Goal: Task Accomplishment & Management: Manage account settings

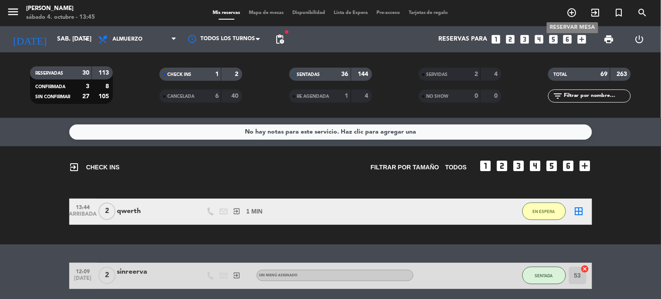
click at [572, 12] on icon "add_circle_outline" at bounding box center [572, 12] width 10 height 10
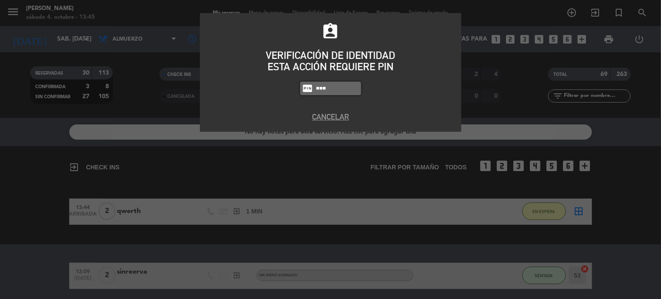
type input "4307"
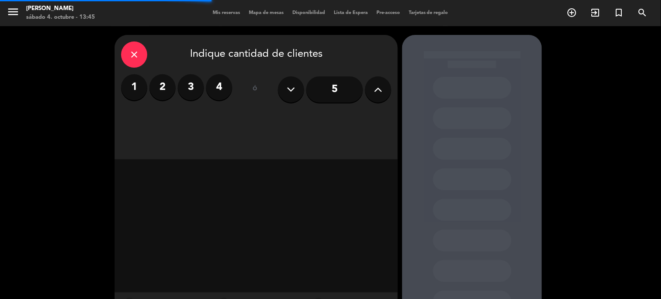
click at [376, 99] on button at bounding box center [378, 89] width 26 height 26
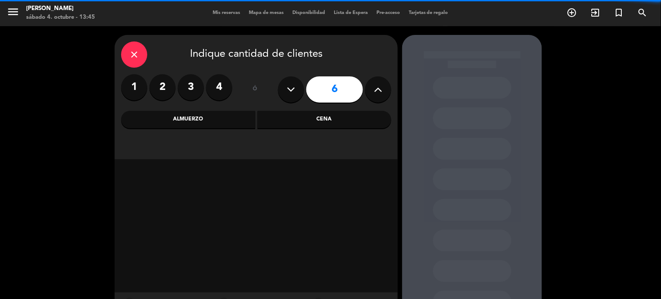
click at [373, 101] on button at bounding box center [378, 89] width 26 height 26
click at [376, 101] on button at bounding box center [378, 89] width 26 height 26
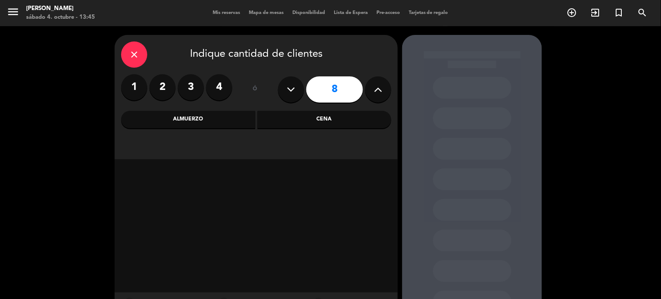
click at [376, 101] on button at bounding box center [378, 89] width 26 height 26
click at [376, 99] on button at bounding box center [378, 89] width 26 height 26
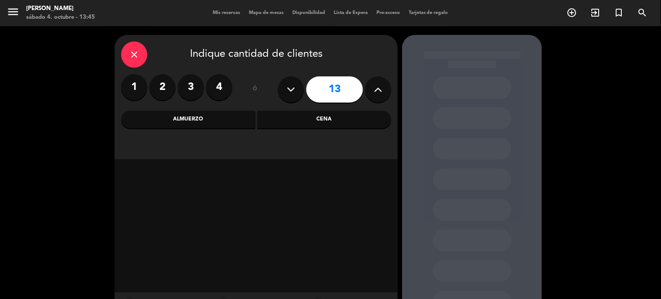
click at [376, 99] on button at bounding box center [378, 89] width 26 height 26
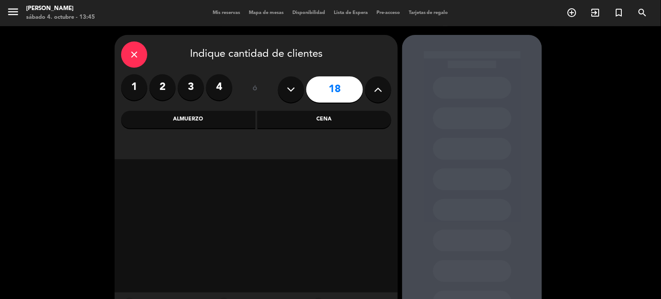
click at [376, 99] on button at bounding box center [378, 89] width 26 height 26
click at [295, 88] on icon at bounding box center [291, 89] width 8 height 13
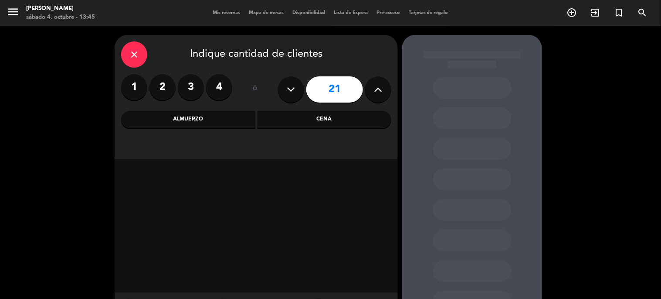
click at [294, 88] on icon at bounding box center [291, 89] width 8 height 13
type input "20"
drag, startPoint x: 285, startPoint y: 119, endPoint x: 266, endPoint y: 127, distance: 20.9
click at [285, 120] on div "Cena" at bounding box center [325, 119] width 134 height 17
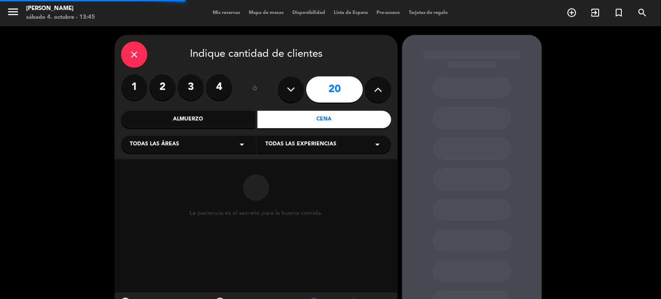
drag, startPoint x: 248, startPoint y: 132, endPoint x: 236, endPoint y: 143, distance: 16.1
click at [242, 137] on div "close Indique cantidad de clientes 1 2 3 4 ó 20 Almuerzo Cena Todas las áreas a…" at bounding box center [256, 97] width 283 height 124
click at [234, 144] on div "Todas las áreas arrow_drop_down" at bounding box center [188, 144] width 135 height 17
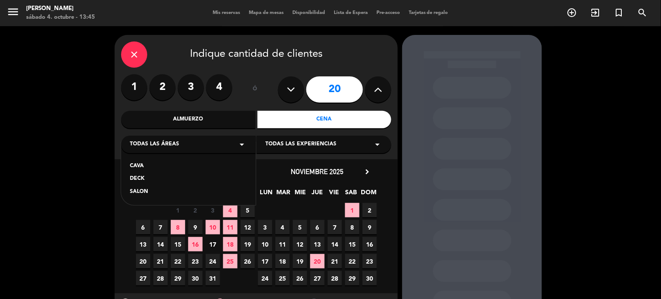
drag, startPoint x: 142, startPoint y: 163, endPoint x: 251, endPoint y: 159, distance: 108.6
click at [144, 162] on div "CAVA" at bounding box center [188, 166] width 117 height 9
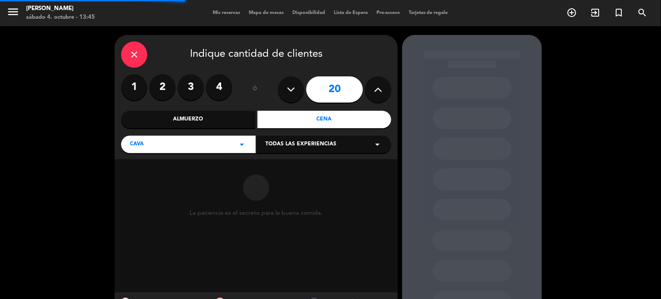
click at [273, 156] on div "close Indique cantidad de clientes 1 2 3 4 ó 20 Almuerzo Cena CAVA arrow_drop_d…" at bounding box center [256, 97] width 283 height 124
click at [269, 152] on div "Todas las experiencias arrow_drop_down" at bounding box center [324, 144] width 135 height 17
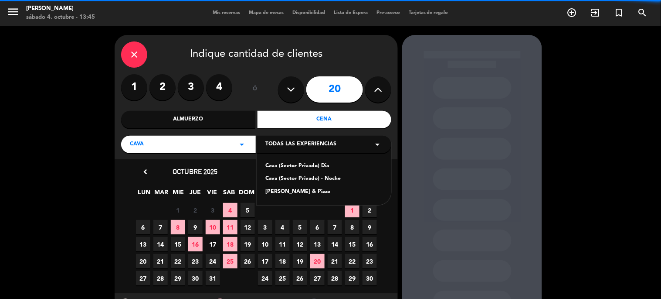
click at [306, 173] on div "Cava (Sector Privado) Dia Cava (Sector Privado) - Noche [PERSON_NAME] & Pizza" at bounding box center [324, 173] width 135 height 63
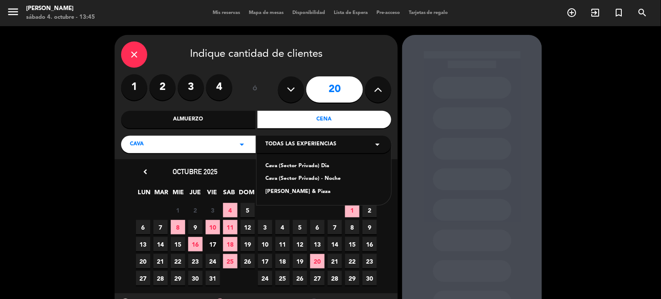
click at [307, 177] on div "Cava (Sector Privado) - Noche" at bounding box center [323, 178] width 117 height 9
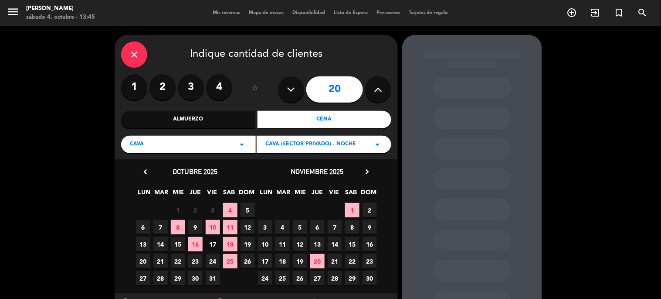
click at [200, 256] on span "23" at bounding box center [195, 261] width 14 height 14
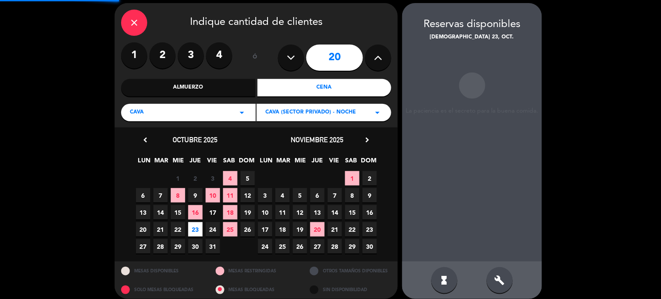
scroll to position [35, 0]
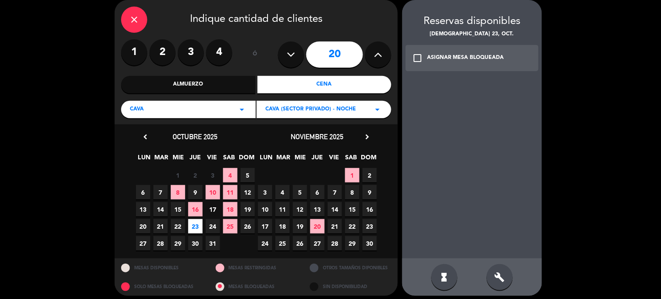
click at [494, 266] on div "build" at bounding box center [500, 277] width 26 height 26
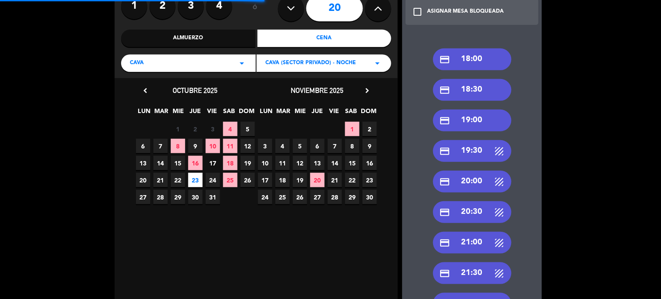
scroll to position [132, 0]
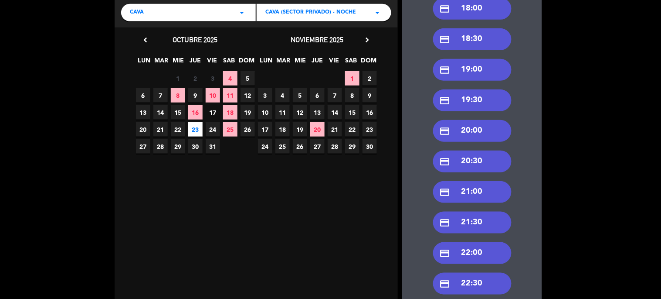
click at [475, 166] on div "credit_card 20:30" at bounding box center [472, 161] width 78 height 22
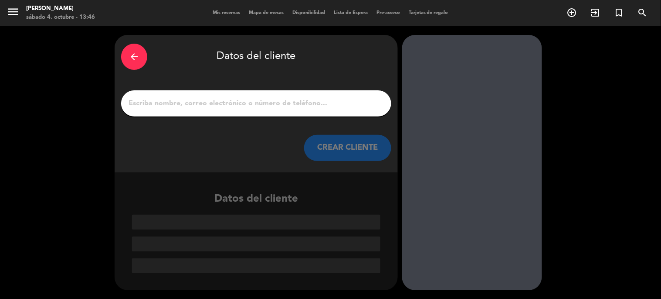
click at [312, 116] on div "arrow_back Datos del cliente CREAR CLIENTE" at bounding box center [256, 103] width 283 height 137
click at [311, 115] on div at bounding box center [256, 103] width 270 height 26
click at [309, 111] on div at bounding box center [256, 103] width 270 height 26
click at [304, 105] on input "1" at bounding box center [256, 103] width 257 height 12
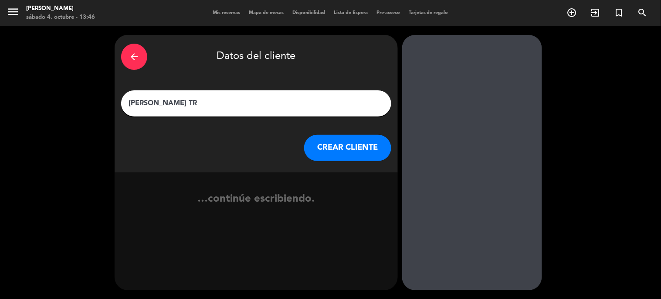
type input "[PERSON_NAME] TR"
drag, startPoint x: 337, startPoint y: 147, endPoint x: 338, endPoint y: 153, distance: 5.7
click at [338, 153] on button "CREAR CLIENTE" at bounding box center [347, 148] width 87 height 26
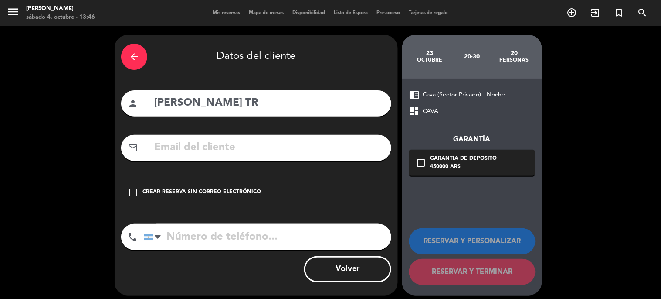
click at [331, 179] on div "check_box_outline_blank Crear reserva sin correo electrónico" at bounding box center [256, 192] width 270 height 26
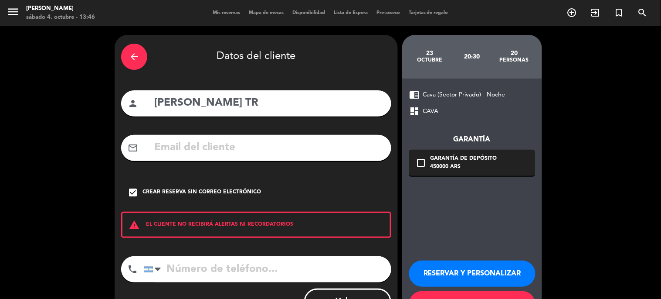
scroll to position [37, 0]
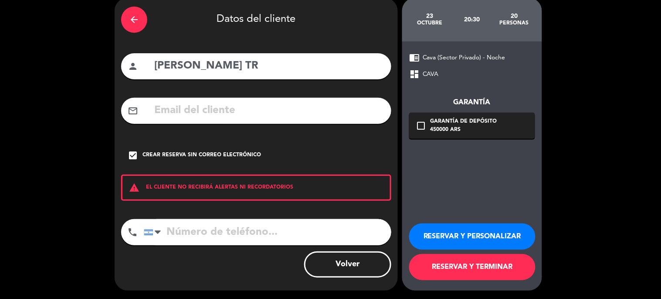
click at [464, 236] on button "RESERVAR Y PERSONALIZAR" at bounding box center [472, 236] width 126 height 26
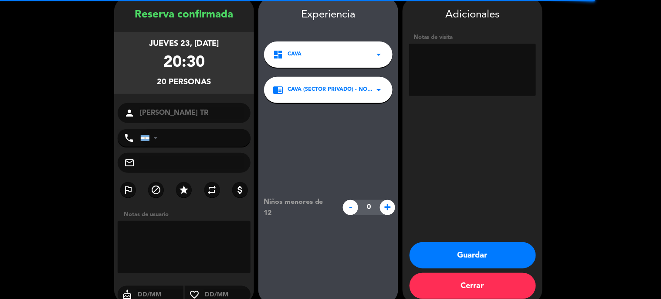
scroll to position [35, 0]
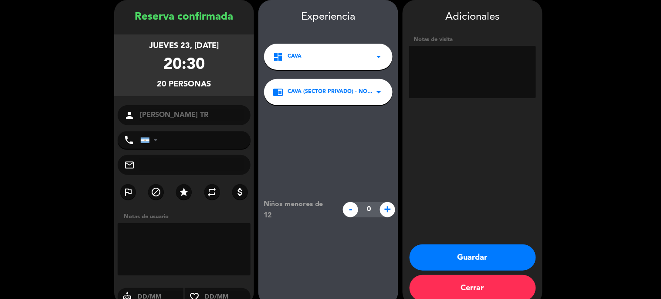
click at [468, 73] on textarea at bounding box center [472, 72] width 127 height 52
type textarea "PASO [PERSON_NAME]"
click at [502, 259] on button "Guardar" at bounding box center [473, 257] width 126 height 26
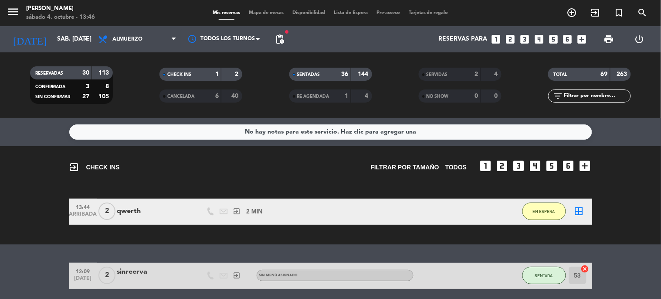
click at [579, 96] on input "text" at bounding box center [597, 96] width 68 height 10
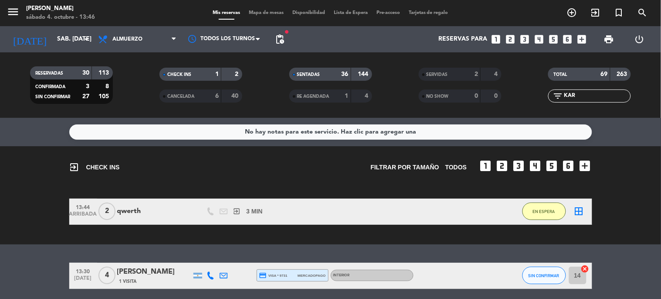
type input "KAR"
click at [263, 16] on div "Mis reservas Mapa de mesas Disponibilidad Lista de Espera Pre-acceso Tarjetas d…" at bounding box center [330, 13] width 244 height 8
click at [261, 11] on span "Mapa de mesas" at bounding box center [266, 12] width 44 height 5
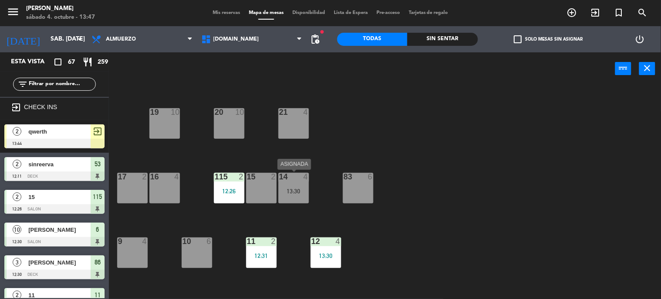
click at [293, 194] on div "14 4 13:30" at bounding box center [293, 188] width 31 height 31
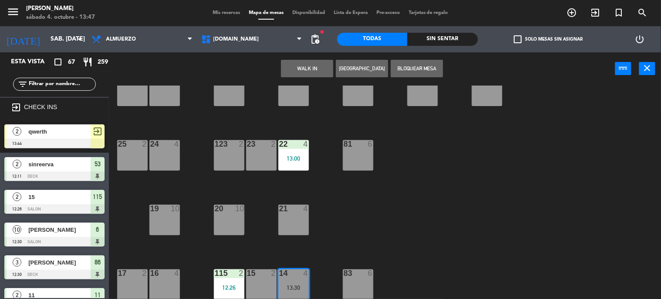
scroll to position [73, 0]
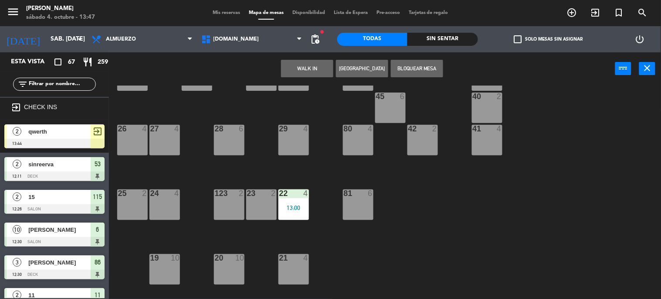
click at [163, 138] on div "27 4" at bounding box center [164, 140] width 31 height 31
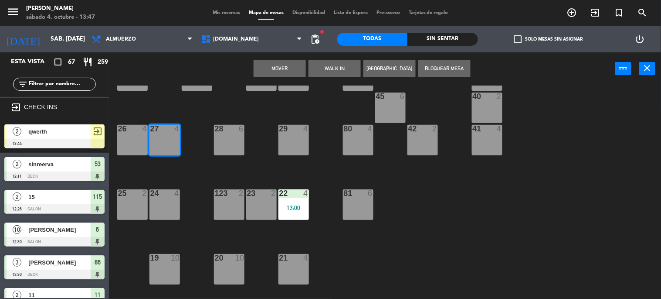
click at [279, 70] on button "Mover" at bounding box center [280, 68] width 52 height 17
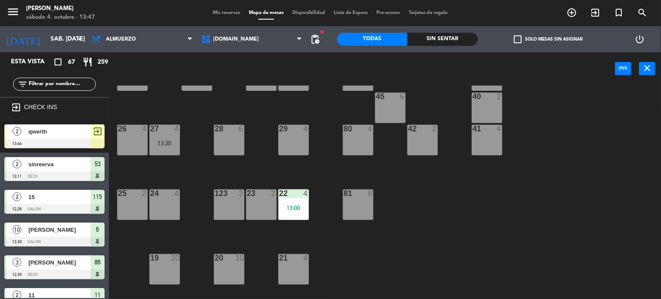
drag, startPoint x: 49, startPoint y: 89, endPoint x: 51, endPoint y: 81, distance: 8.5
click at [50, 88] on div "filter_list" at bounding box center [54, 84] width 83 height 13
click at [46, 76] on div "filter_list" at bounding box center [54, 83] width 109 height 25
click at [47, 83] on input "text" at bounding box center [62, 84] width 68 height 10
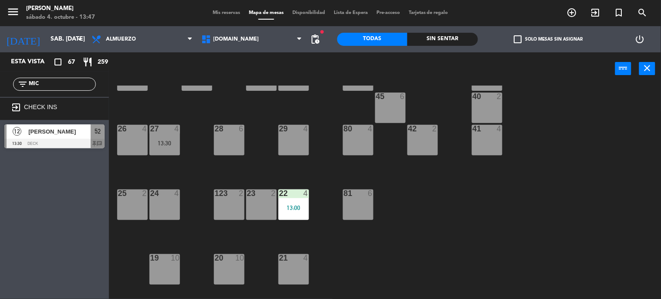
type input "MIC"
click at [3, 282] on div "Esta vista crop_square 67 restaurant 259 filter_list MIC exit_to_app CHECK INS …" at bounding box center [54, 175] width 109 height 246
click at [44, 139] on div at bounding box center [54, 144] width 100 height 10
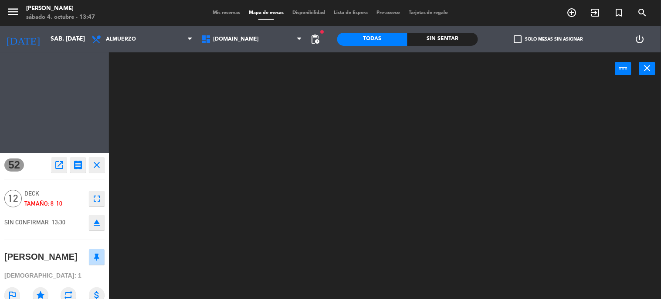
scroll to position [0, 0]
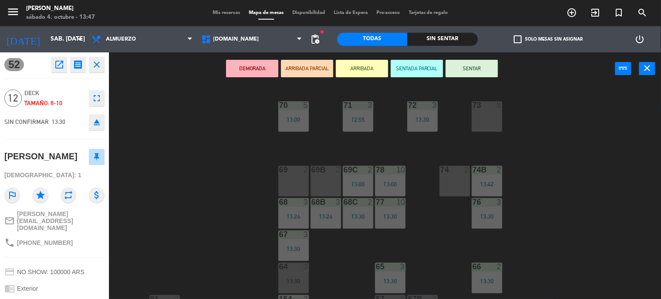
click at [472, 66] on button "SENTAR" at bounding box center [472, 68] width 52 height 17
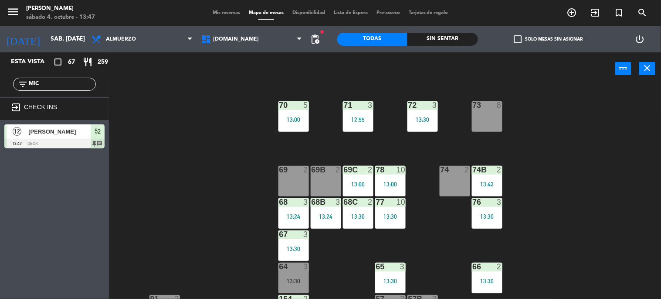
drag, startPoint x: 27, startPoint y: 93, endPoint x: 0, endPoint y: 102, distance: 28.0
click at [0, 99] on div "Esta vista crop_square 67 restaurant 259 filter_list MIC exit_to_app CHECK INS …" at bounding box center [54, 102] width 109 height 100
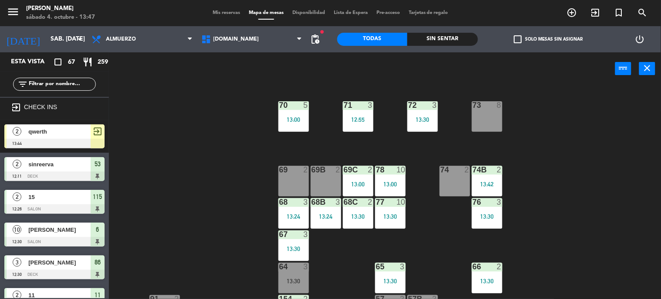
click at [72, 82] on input "text" at bounding box center [62, 84] width 68 height 10
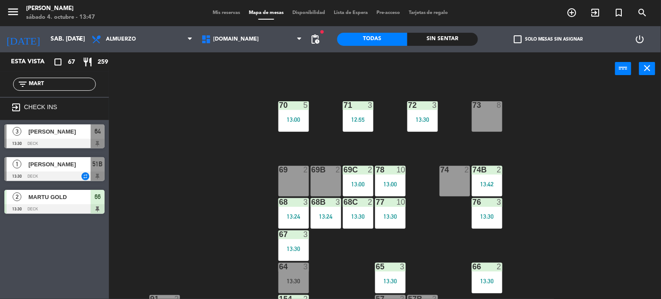
type input "MART"
click at [200, 136] on div "71 3 12:55 72 3 13:30 73 8 70 5 13:00 74 2 74B 2 13:42 69 2 69B 2 69C 2 13:00 7…" at bounding box center [388, 192] width 546 height 214
click at [57, 143] on div at bounding box center [54, 144] width 100 height 10
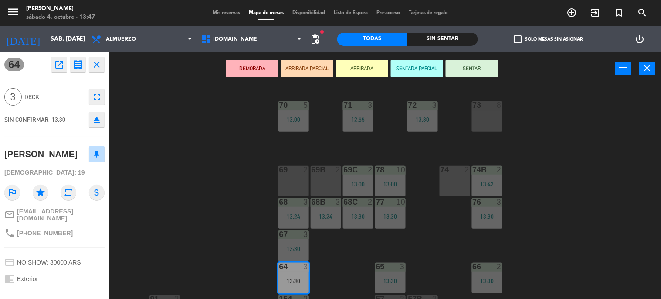
click at [376, 64] on button "ARRIBADA" at bounding box center [362, 68] width 52 height 17
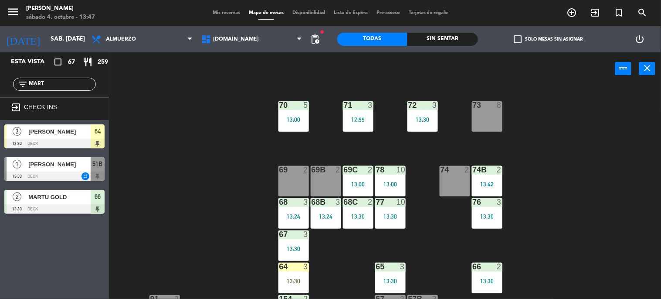
scroll to position [97, 0]
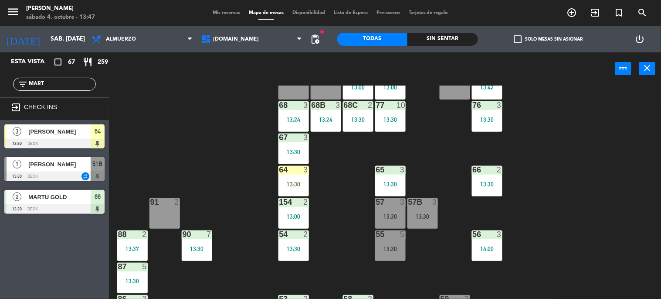
click at [420, 215] on div "13:30" at bounding box center [422, 216] width 31 height 6
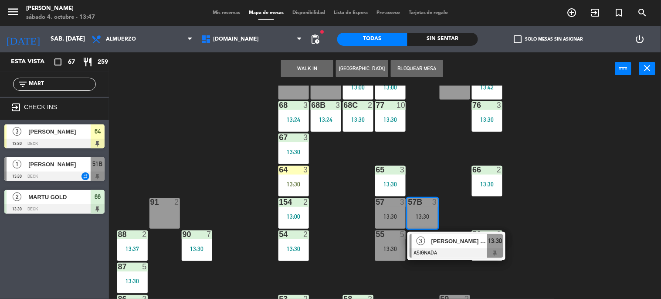
click at [434, 248] on div "3 [PERSON_NAME] TR ASIGNADA 13:30" at bounding box center [456, 245] width 111 height 28
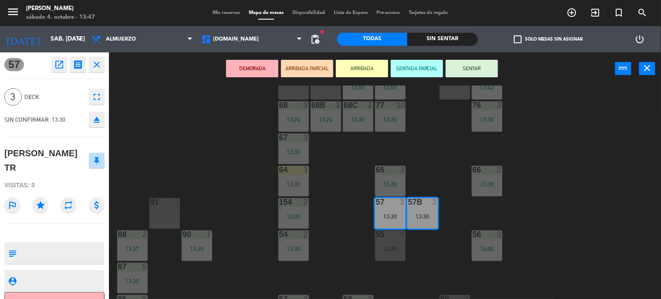
click at [471, 66] on button "SENTAR" at bounding box center [472, 68] width 52 height 17
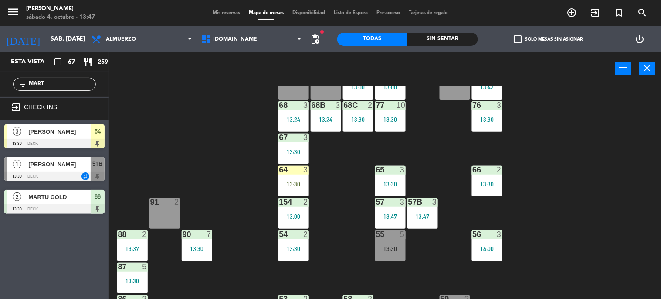
click at [427, 167] on div "71 3 12:55 72 3 13:30 73 8 70 5 13:00 74 2 74B 2 13:42 69 2 69B 2 69C 2 13:00 7…" at bounding box center [388, 192] width 546 height 214
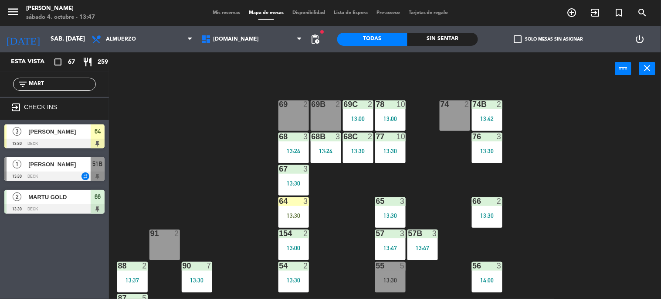
scroll to position [48, 0]
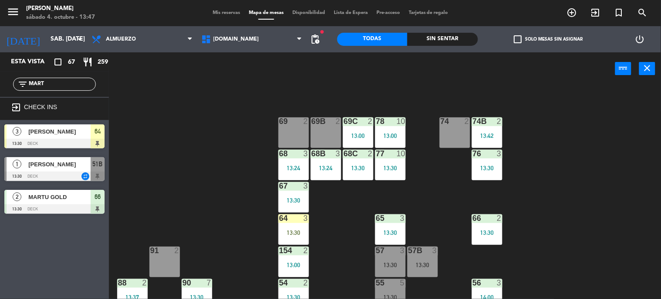
click at [352, 239] on div "71 3 12:55 72 3 13:30 73 8 70 5 13:00 74 2 74B 2 13:42 69 2 69B 2 69C 2 13:00 7…" at bounding box center [388, 192] width 546 height 214
click at [312, 227] on div "71 3 12:55 72 3 13:30 73 8 70 5 13:00 74 2 74B 2 13:42 69 2 69B 2 69C 2 13:00 7…" at bounding box center [388, 192] width 546 height 214
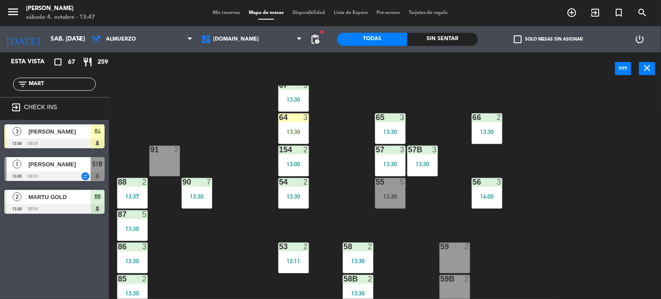
scroll to position [138, 0]
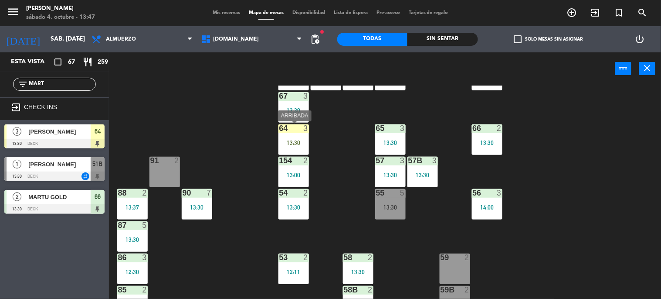
click at [294, 144] on div "13:30" at bounding box center [293, 142] width 31 height 6
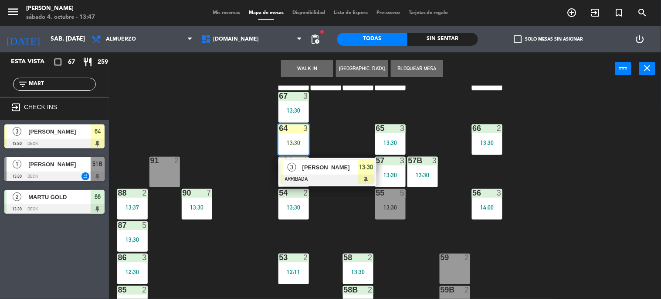
click at [320, 124] on div "71 3 12:55 72 3 13:30 73 8 70 5 13:00 74 2 74B 2 13:42 69 2 69B 2 69C 2 13:00 7…" at bounding box center [388, 192] width 546 height 214
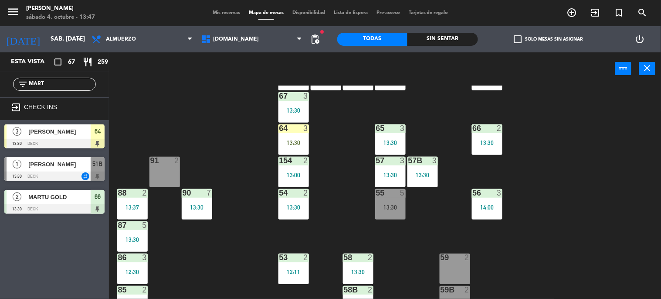
click at [304, 139] on div "13:30" at bounding box center [293, 142] width 31 height 6
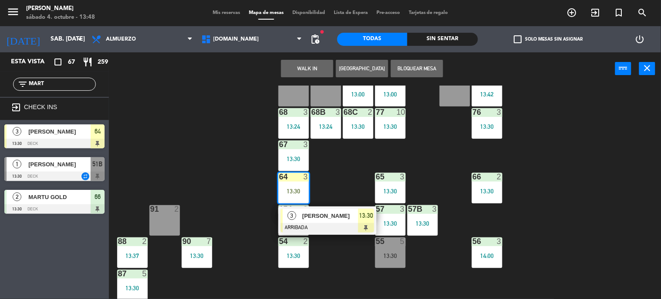
scroll to position [0, 0]
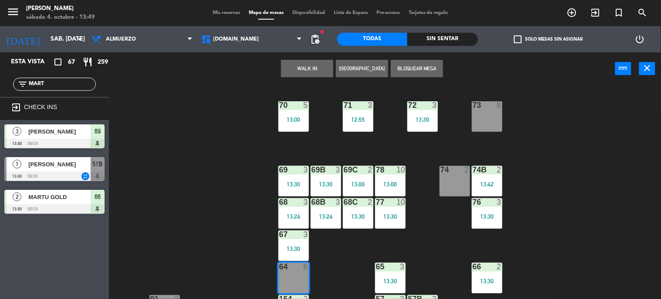
click at [78, 81] on input "MART" at bounding box center [62, 84] width 68 height 10
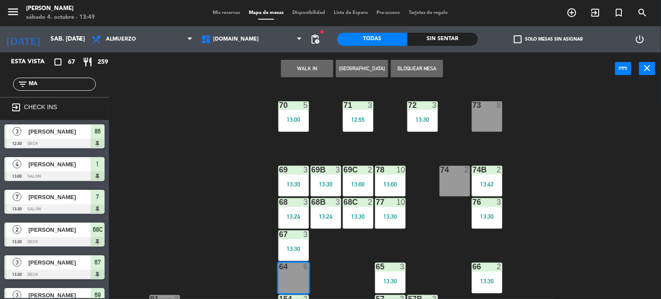
type input "M"
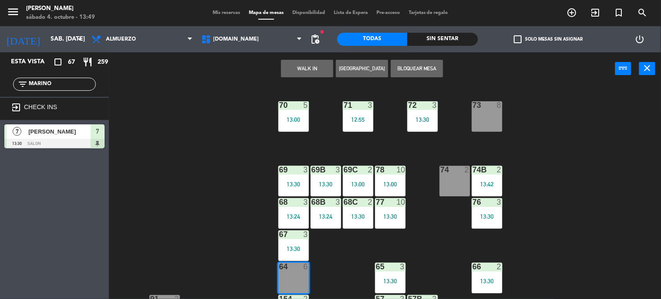
click at [153, 132] on div "71 3 12:55 72 3 13:30 73 8 70 5 13:00 74 2 74B 2 13:42 69 3 13:30 69B 3 13:30 6…" at bounding box center [388, 192] width 546 height 214
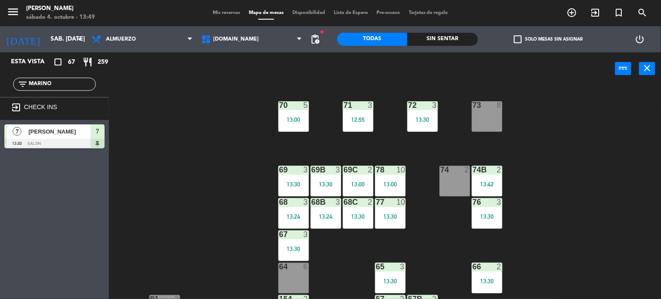
click at [221, 146] on div "71 3 12:55 72 3 13:30 73 8 70 5 13:00 74 2 74B 2 13:42 69 3 13:30 69B 3 13:30 6…" at bounding box center [388, 192] width 546 height 214
click at [54, 88] on input "MARINO" at bounding box center [62, 84] width 68 height 10
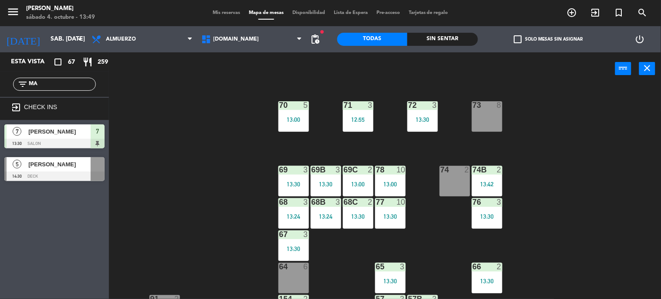
type input "M"
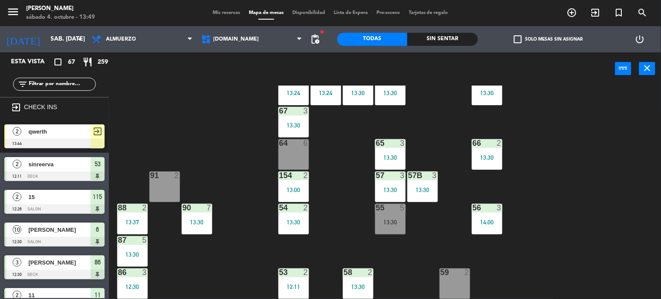
scroll to position [187, 0]
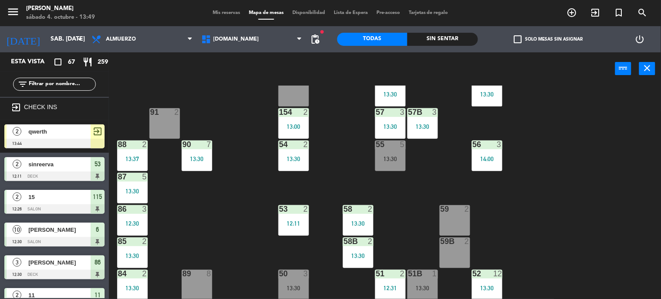
click at [192, 285] on div "89 8" at bounding box center [197, 284] width 31 height 31
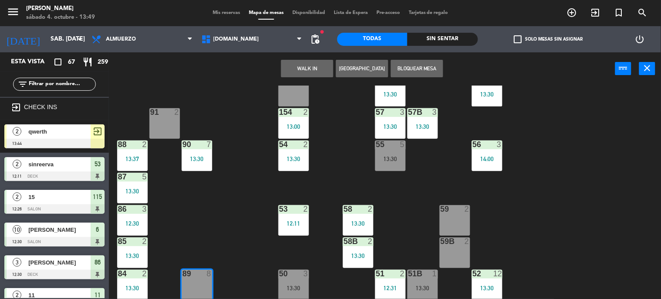
click at [194, 229] on div "71 3 12:55 72 3 13:30 73 8 70 5 13:00 74 2 74B 2 13:42 69 3 13:30 69B 3 13:30 6…" at bounding box center [388, 192] width 546 height 214
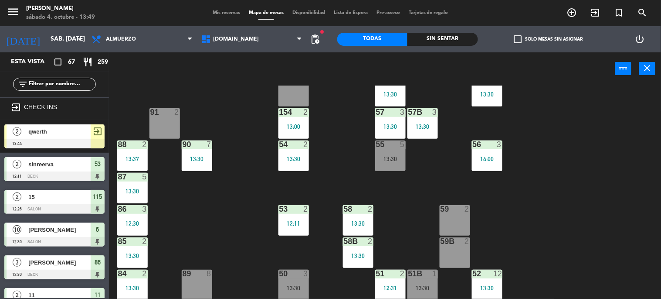
drag, startPoint x: 163, startPoint y: 133, endPoint x: 197, endPoint y: 121, distance: 36.1
click at [163, 133] on div "91 2" at bounding box center [164, 123] width 31 height 31
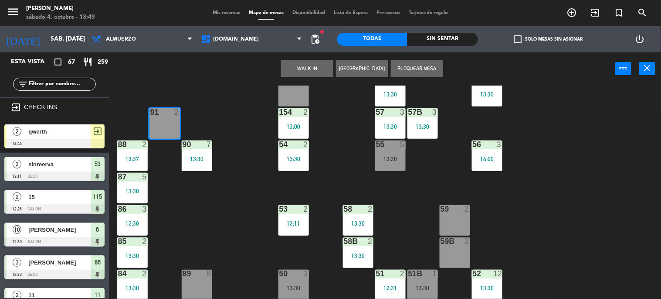
click at [242, 115] on div "71 3 12:55 72 3 13:30 73 8 70 5 13:00 74 2 74B 2 13:42 69 3 13:30 69B 3 13:30 6…" at bounding box center [388, 192] width 546 height 214
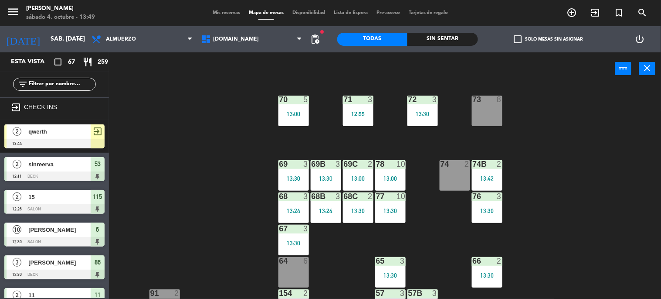
scroll to position [0, 0]
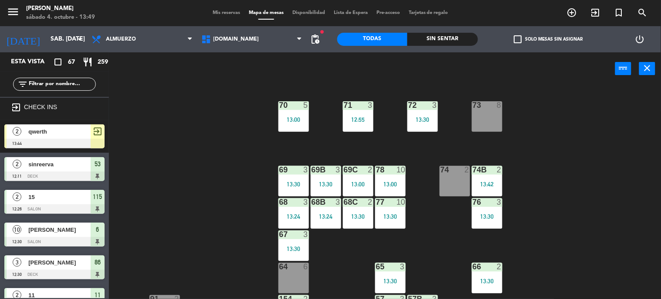
click at [66, 81] on input "text" at bounding box center [62, 84] width 68 height 10
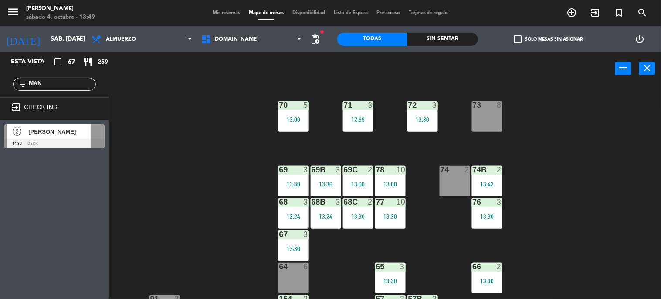
click at [455, 241] on div "71 3 12:55 72 3 13:30 73 8 70 5 13:00 74 2 74B 2 13:42 69 3 13:30 69B 3 13:30 6…" at bounding box center [388, 192] width 546 height 214
click at [400, 219] on div "13:30" at bounding box center [390, 216] width 31 height 6
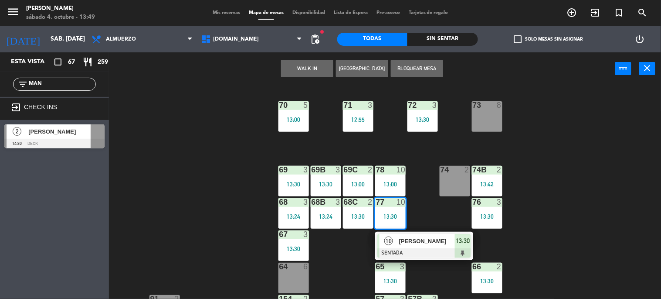
click at [54, 84] on input "MAN" at bounding box center [62, 84] width 68 height 10
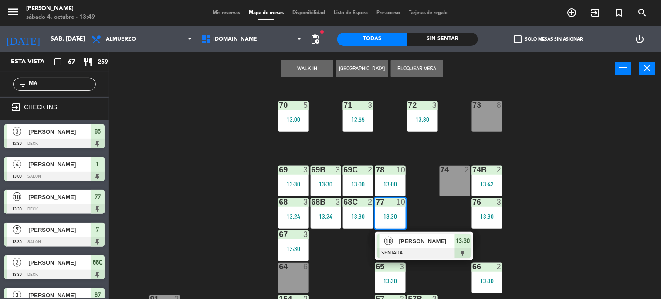
type input "M"
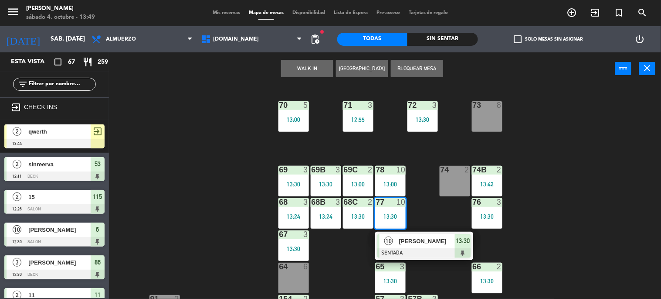
click at [404, 145] on div "71 3 12:55 72 3 13:30 73 8 70 5 13:00 74 2 74B 2 13:42 69 3 13:30 69B 3 13:30 6…" at bounding box center [388, 192] width 546 height 214
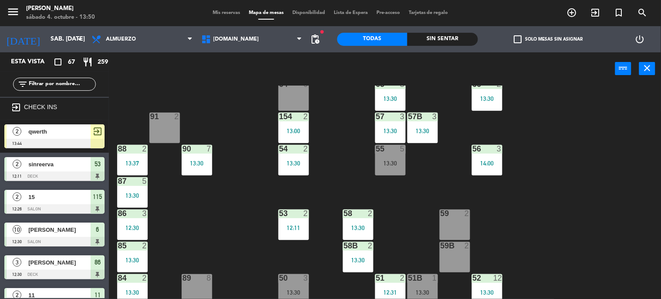
scroll to position [187, 0]
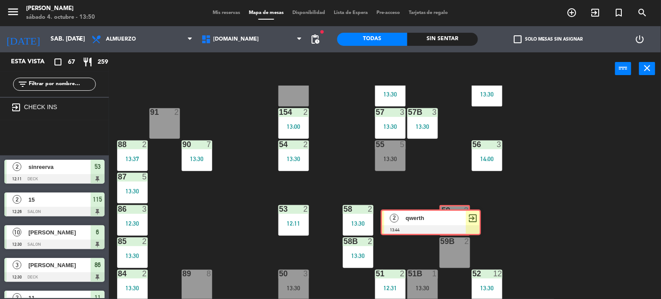
drag, startPoint x: 201, startPoint y: 166, endPoint x: 460, endPoint y: 217, distance: 263.8
click at [460, 217] on div "Esta vista crop_square 67 restaurant 259 filter_list exit_to_app CHECK INS 2 qw…" at bounding box center [330, 175] width 661 height 247
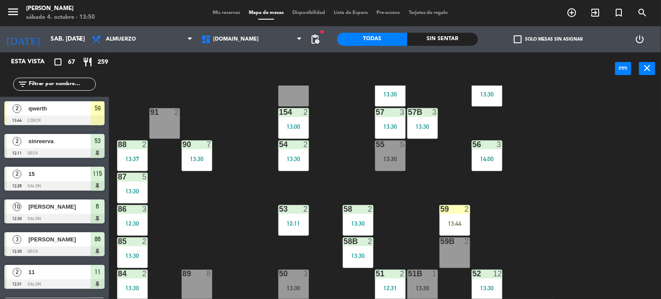
drag, startPoint x: 461, startPoint y: 219, endPoint x: 473, endPoint y: 225, distance: 14.0
click at [463, 221] on div "13:44" at bounding box center [455, 223] width 31 height 6
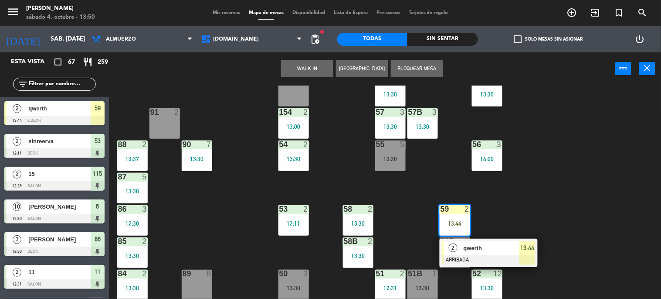
click at [478, 235] on div "71 3 12:55 72 3 13:30 73 8 70 5 13:00 74 2 74B 2 13:42 69 3 13:30 69B 3 13:30 6…" at bounding box center [388, 192] width 546 height 214
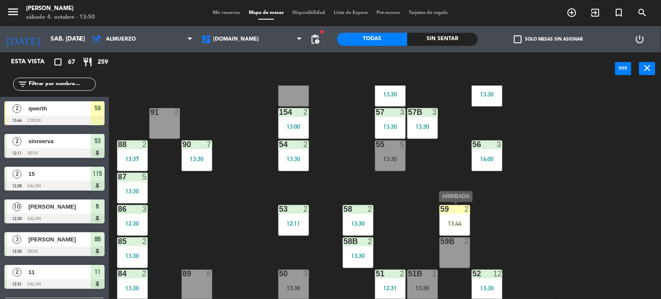
click at [465, 227] on div "59 2 13:44" at bounding box center [455, 220] width 31 height 31
click at [489, 253] on div "71 3 12:55 72 3 13:30 73 8 70 5 13:00 74 2 74B 2 13:42 69 3 13:30 69B 3 13:30 6…" at bounding box center [388, 192] width 546 height 214
click at [461, 226] on div "59 2 13:44" at bounding box center [455, 220] width 31 height 31
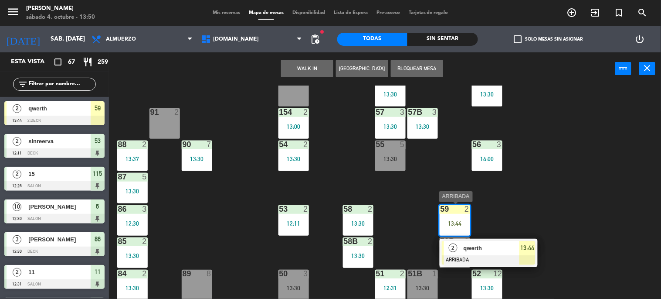
click at [487, 247] on span "qwerth" at bounding box center [492, 247] width 56 height 9
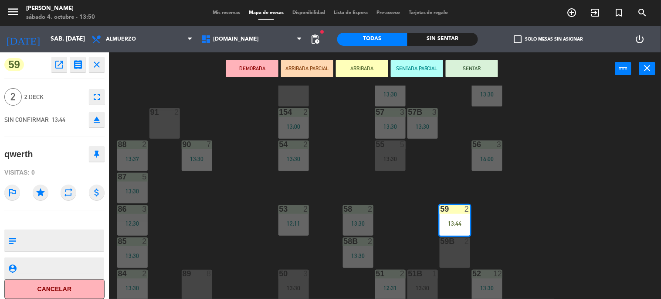
click at [478, 65] on button "SENTAR" at bounding box center [472, 68] width 52 height 17
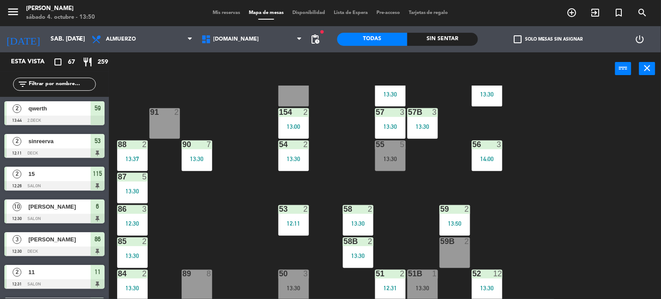
scroll to position [0, 0]
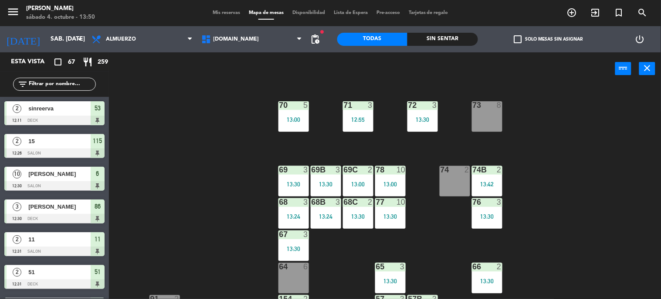
click at [66, 81] on input "text" at bounding box center [62, 84] width 68 height 10
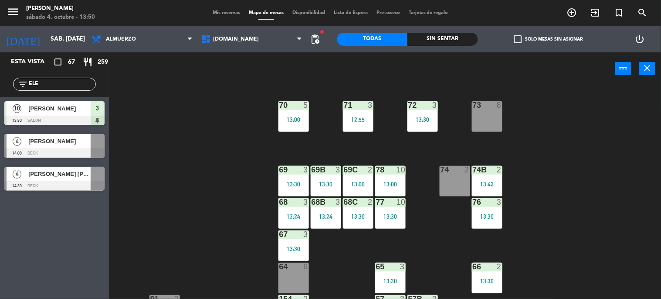
type input "ELE"
click at [157, 111] on div "71 3 12:55 72 3 13:30 73 8 70 5 13:00 74 2 74B 2 13:42 69 3 13:30 69B 3 13:30 6…" at bounding box center [388, 192] width 546 height 214
click at [58, 151] on div at bounding box center [54, 153] width 100 height 10
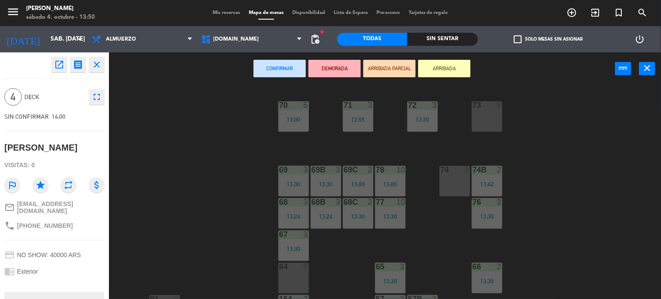
click at [445, 68] on button "ARRIBADA" at bounding box center [444, 68] width 52 height 17
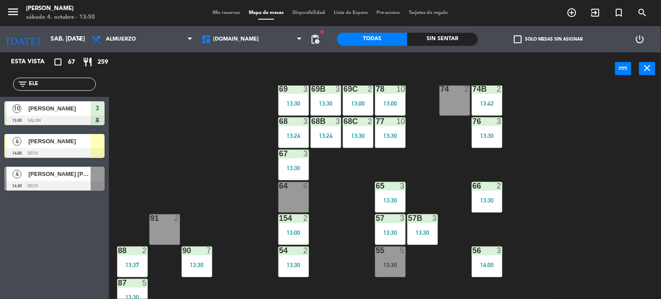
scroll to position [97, 0]
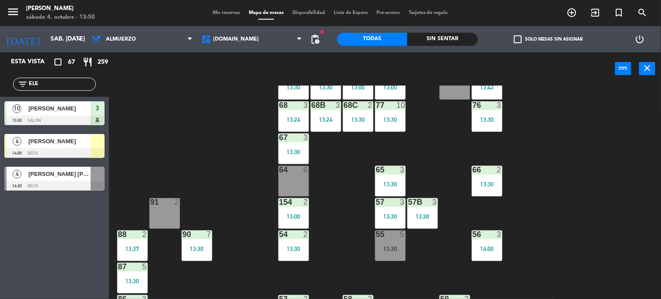
click at [166, 86] on div "71 3 12:55 72 3 13:30 73 8 70 5 13:00 74 2 74B 2 13:42 69 3 13:30 69B 3 13:30 6…" at bounding box center [388, 192] width 546 height 214
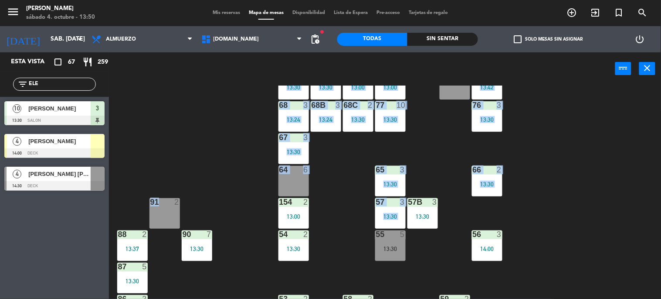
scroll to position [82, 0]
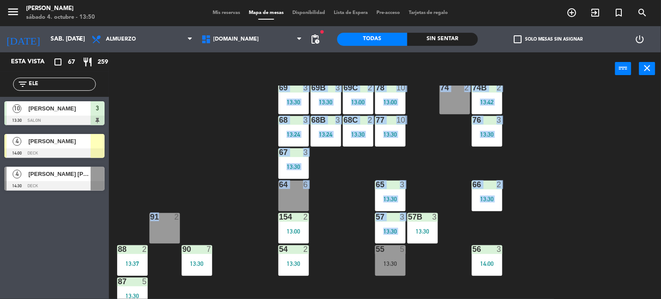
drag, startPoint x: 77, startPoint y: 69, endPoint x: 78, endPoint y: 78, distance: 9.6
click at [78, 71] on div "Esta vista crop_square 67 restaurant 259 filter_list ELE 10 [PERSON_NAME] 13:30…" at bounding box center [54, 123] width 109 height 143
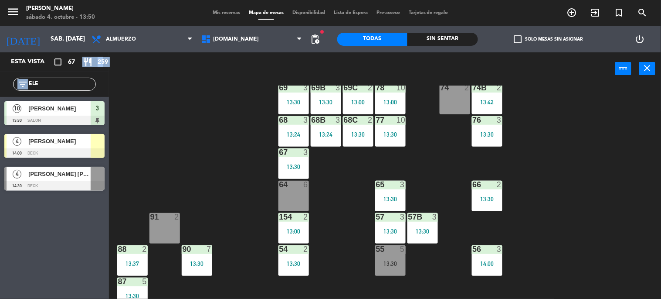
click at [78, 84] on input "ELE" at bounding box center [62, 84] width 68 height 10
type input "E"
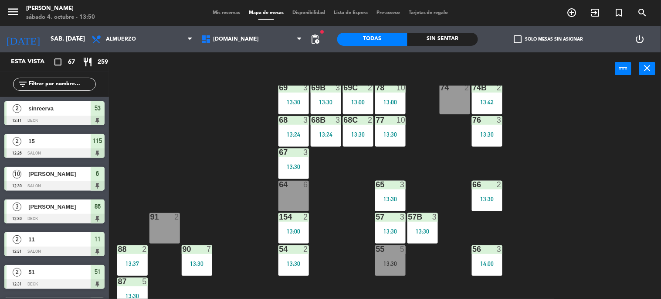
click at [49, 91] on div "filter_list" at bounding box center [54, 83] width 109 height 25
click at [51, 88] on input "text" at bounding box center [62, 84] width 68 height 10
click at [220, 10] on span "Mis reservas" at bounding box center [226, 12] width 36 height 5
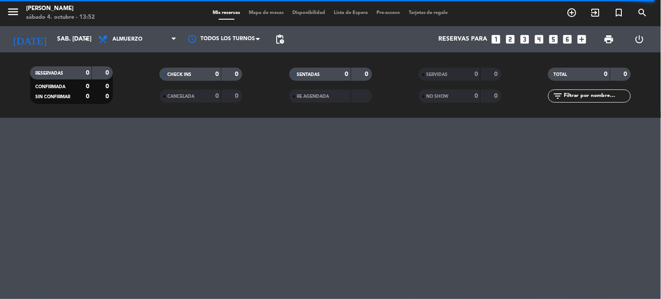
click at [577, 96] on input "text" at bounding box center [597, 96] width 68 height 10
type input "MART"
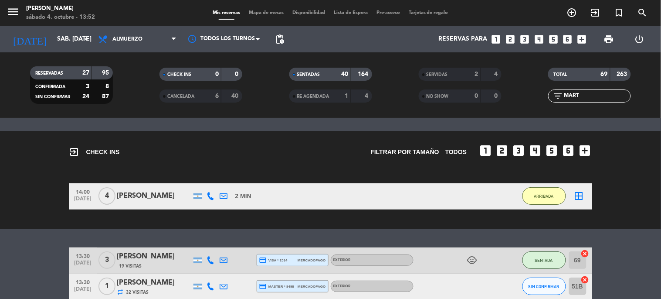
drag, startPoint x: 590, startPoint y: 96, endPoint x: 530, endPoint y: 102, distance: 60.4
click at [530, 102] on div "filter_list MART" at bounding box center [589, 95] width 129 height 13
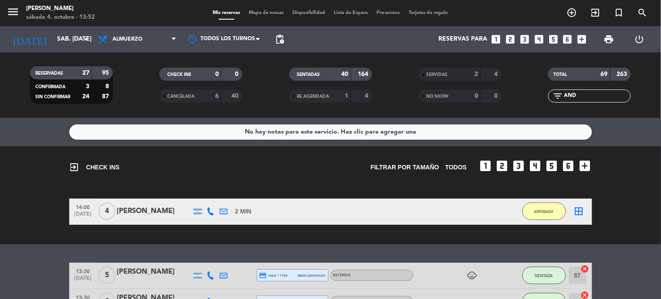
type input "ANDR"
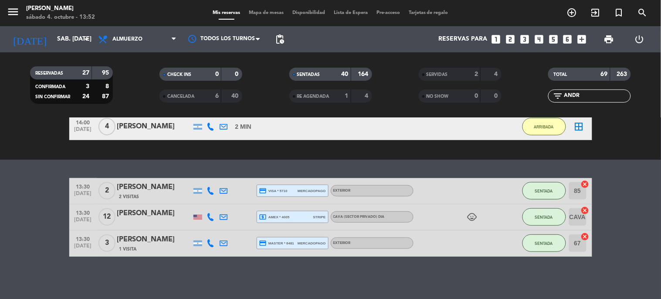
scroll to position [85, 0]
drag, startPoint x: 547, startPoint y: 103, endPoint x: 537, endPoint y: 105, distance: 10.7
click at [537, 105] on div "TOTAL 69 263 filter_list ANDR" at bounding box center [589, 85] width 129 height 48
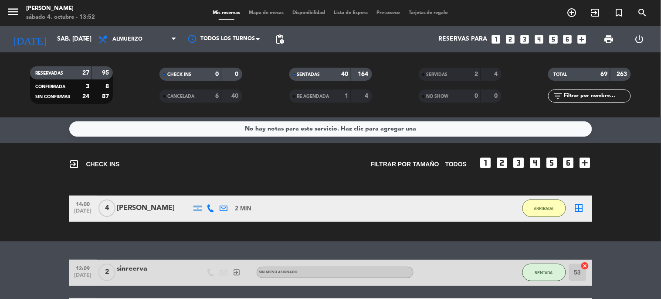
scroll to position [0, 0]
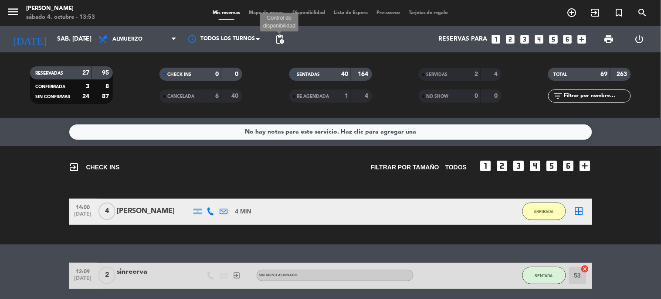
click at [280, 36] on span "pending_actions" at bounding box center [280, 39] width 10 height 10
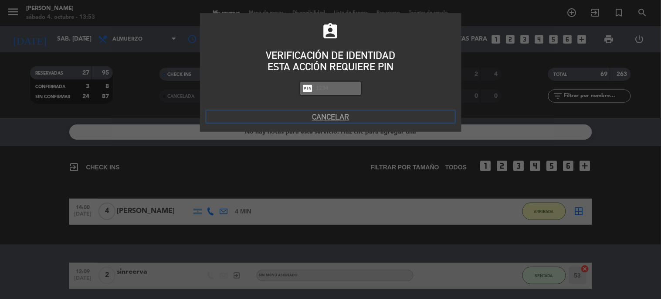
click at [342, 113] on button "Cancelar" at bounding box center [331, 117] width 248 height 12
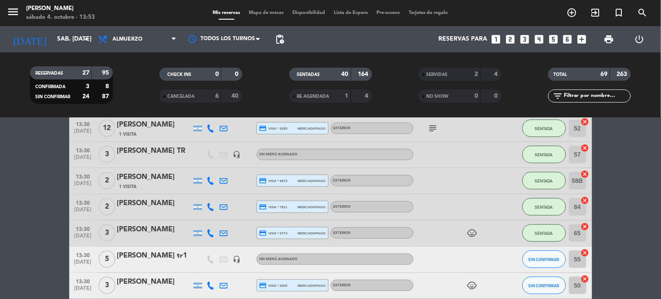
scroll to position [995, 0]
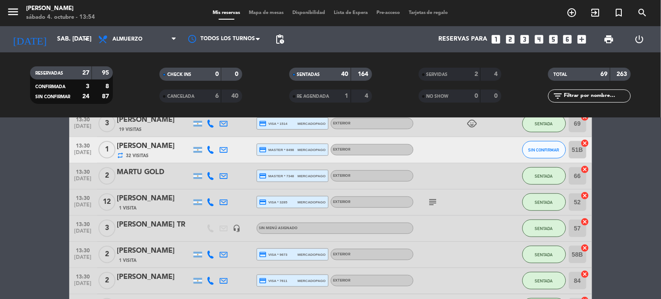
click at [263, 14] on span "Mapa de mesas" at bounding box center [266, 12] width 44 height 5
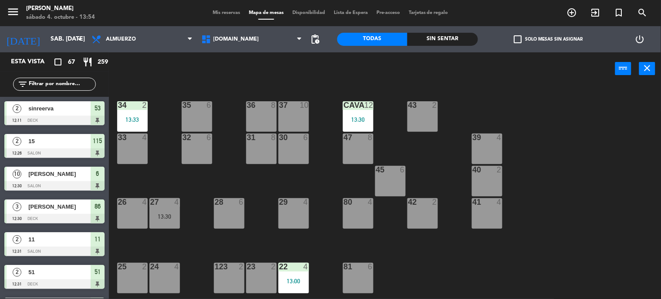
click at [261, 57] on div "power_input close" at bounding box center [362, 68] width 506 height 33
click at [259, 44] on span "[DOMAIN_NAME]" at bounding box center [252, 39] width 110 height 19
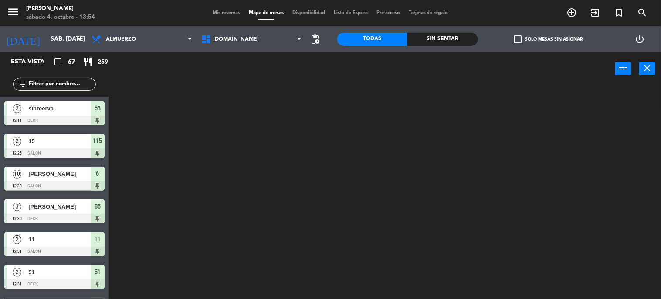
click at [255, 69] on ng-component "menu Gardiner sábado 4. octubre - 13:54 Mis reservas Mapa de mesas Disponibilid…" at bounding box center [330, 149] width 661 height 299
click at [255, 38] on span "[DOMAIN_NAME]" at bounding box center [252, 39] width 110 height 19
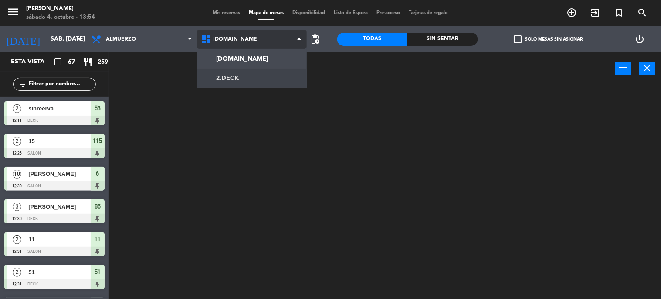
click at [261, 75] on ng-component "menu Gardiner sábado 4. octubre - 13:54 Mis reservas Mapa de mesas Disponibilid…" at bounding box center [330, 149] width 661 height 299
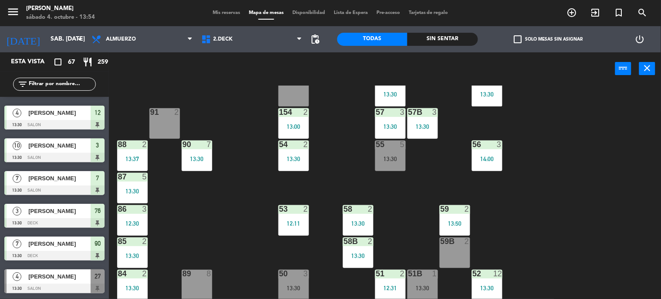
scroll to position [678, 0]
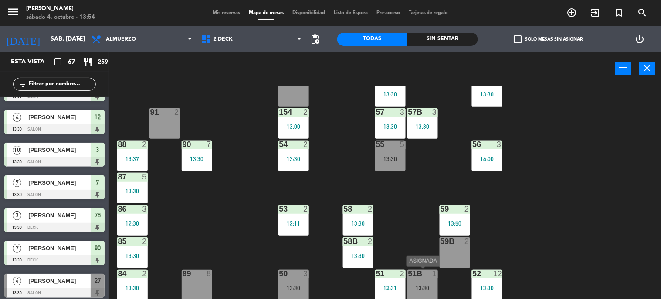
click at [434, 278] on div "51B 1 13:30" at bounding box center [422, 284] width 31 height 31
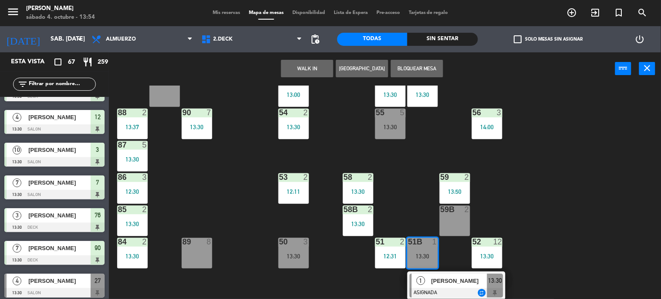
click at [436, 285] on span "[PERSON_NAME]" at bounding box center [459, 280] width 56 height 9
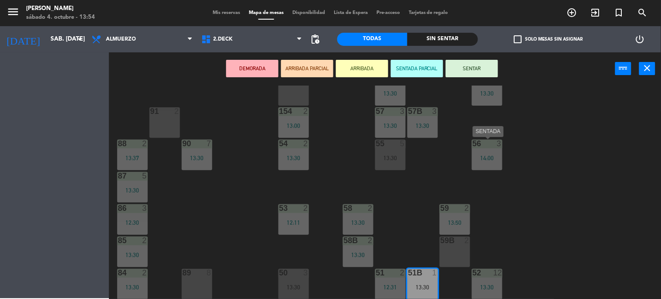
scroll to position [187, 0]
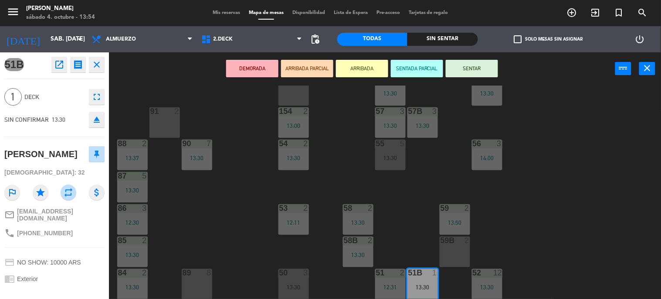
click at [472, 60] on button "SENTAR" at bounding box center [472, 68] width 52 height 17
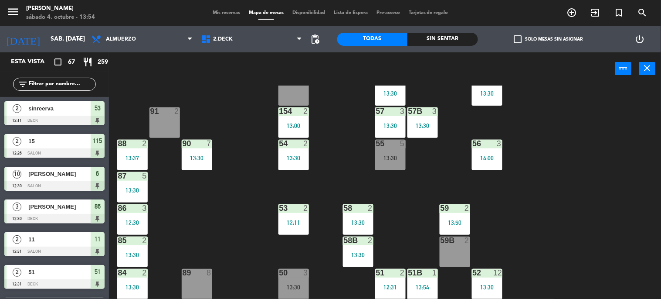
scroll to position [0, 0]
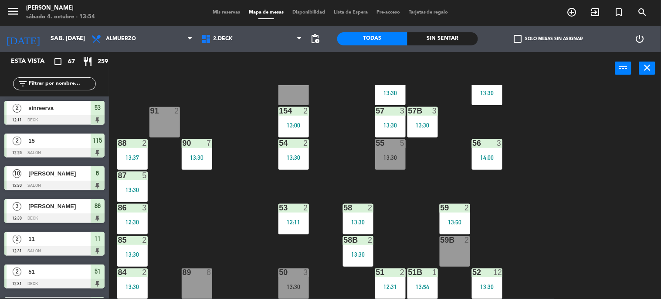
click at [517, 40] on span "check_box_outline_blank" at bounding box center [518, 39] width 8 height 8
click at [548, 39] on input "check_box_outline_blank Solo mesas sin asignar" at bounding box center [548, 39] width 0 height 0
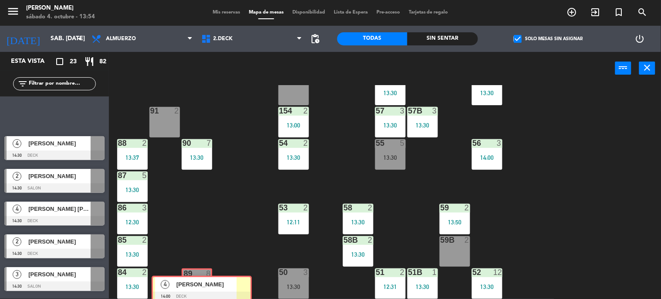
drag, startPoint x: 200, startPoint y: 237, endPoint x: 201, endPoint y: 281, distance: 44.5
click at [201, 281] on div "Esta vista crop_square 23 restaurant 82 filter_list 4 Elena Salvia 14:00 DECK 4…" at bounding box center [330, 175] width 661 height 247
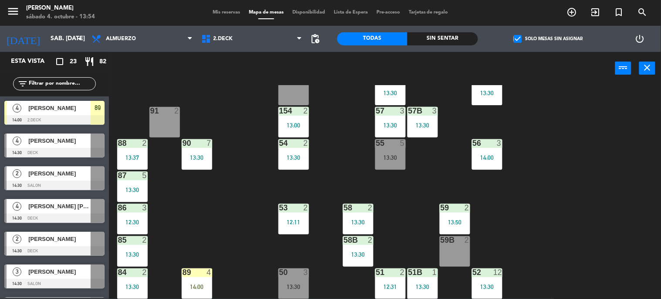
click at [201, 281] on div "89 4 14:00" at bounding box center [197, 283] width 31 height 31
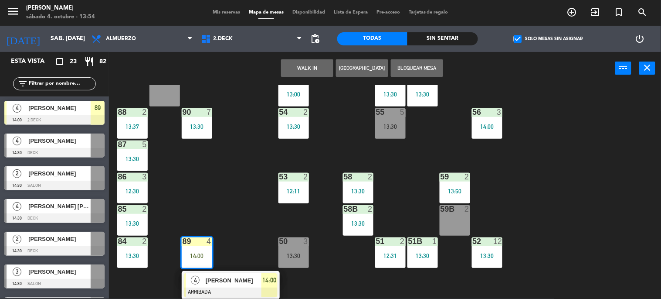
click at [212, 288] on div at bounding box center [231, 292] width 94 height 10
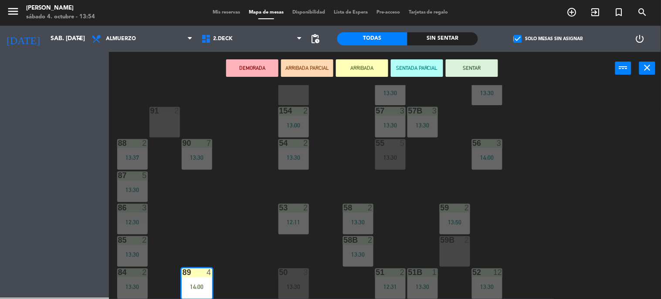
scroll to position [187, 0]
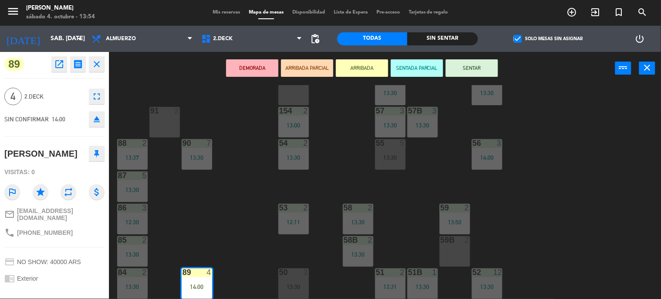
click at [455, 66] on button "SENTAR" at bounding box center [472, 67] width 52 height 17
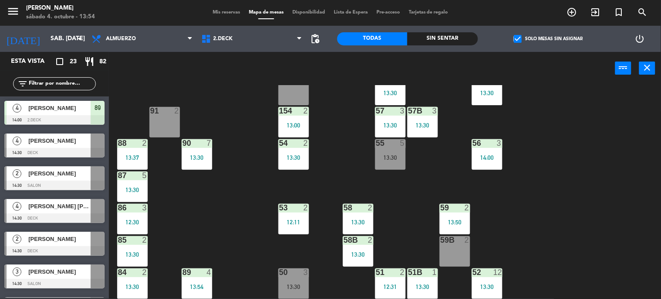
click at [227, 12] on span "Mis reservas" at bounding box center [226, 12] width 36 height 5
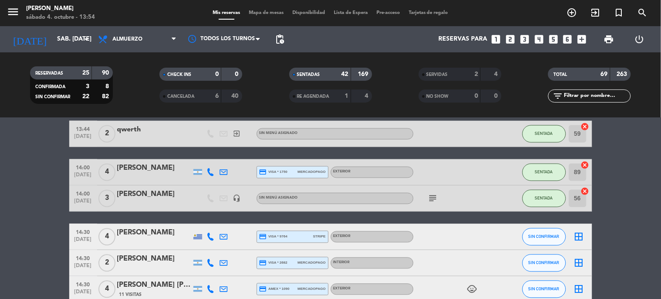
scroll to position [1259, 0]
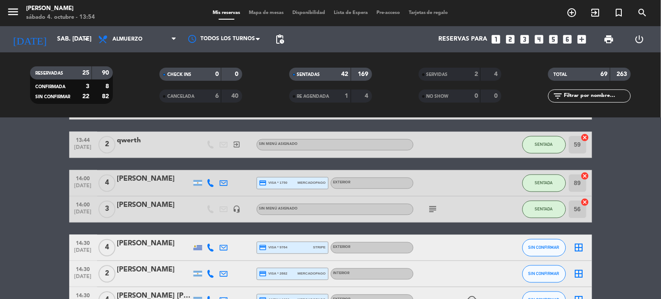
click at [281, 11] on span "Mapa de mesas" at bounding box center [266, 12] width 44 height 5
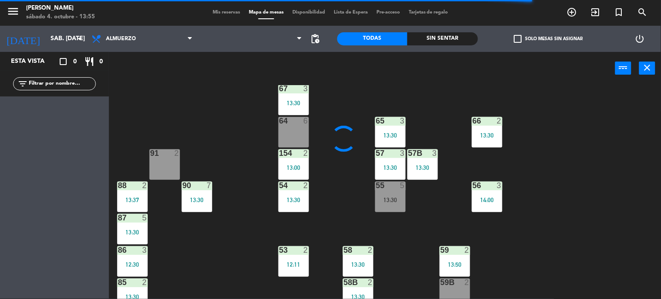
scroll to position [187, 0]
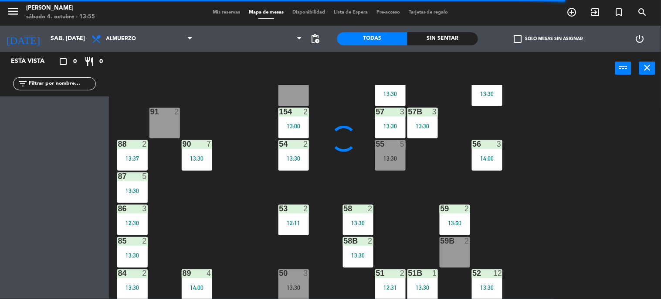
drag, startPoint x: 572, startPoint y: 158, endPoint x: 415, endPoint y: 171, distance: 157.4
click at [572, 160] on div "71 3 12:55 72 3 13:30 73 8 70 5 13:00 74 2 74B 2 13:42 69 3 13:30 69B 3 13:30 6…" at bounding box center [388, 192] width 546 height 214
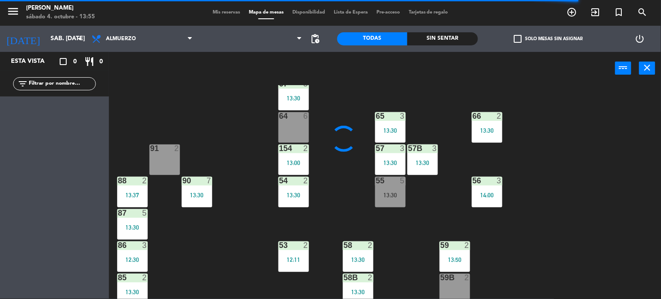
click at [330, 130] on div "71 3 12:55 72 3 13:30 73 8 70 5 13:00 74 2 74B 2 13:42 69 3 13:30 69B 3 13:30 6…" at bounding box center [388, 192] width 546 height 214
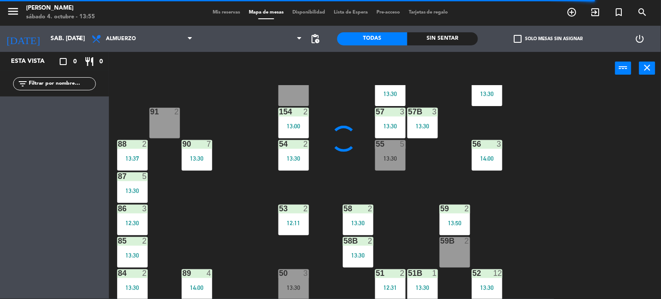
click at [291, 294] on div "50 3 13:30" at bounding box center [293, 284] width 31 height 31
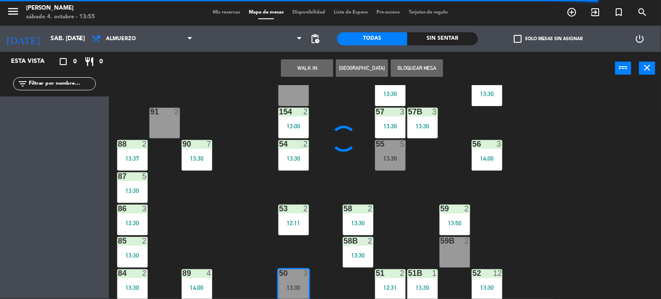
scroll to position [218, 0]
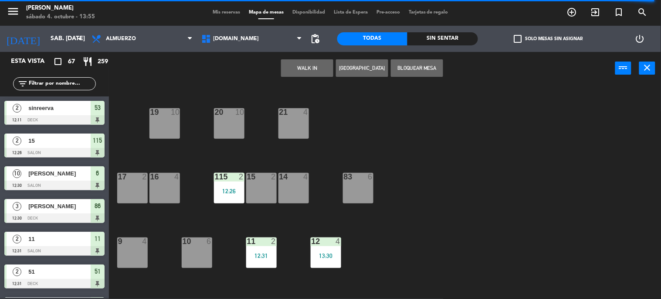
click at [429, 158] on div "34 2 13:33 35 6 36 8 43 2 37 10 CAVA 12 13:30 33 4 32 6 31 8 30 6 47 8 39 4 45 …" at bounding box center [388, 192] width 546 height 214
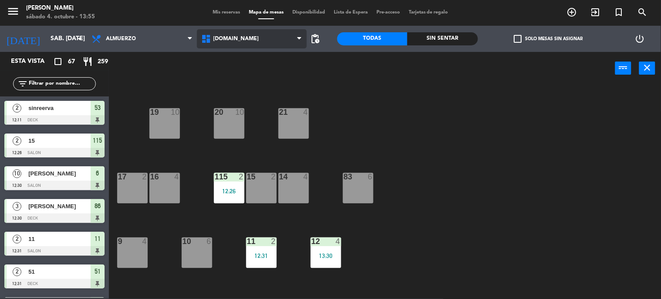
click at [262, 33] on span "[DOMAIN_NAME]" at bounding box center [252, 38] width 110 height 19
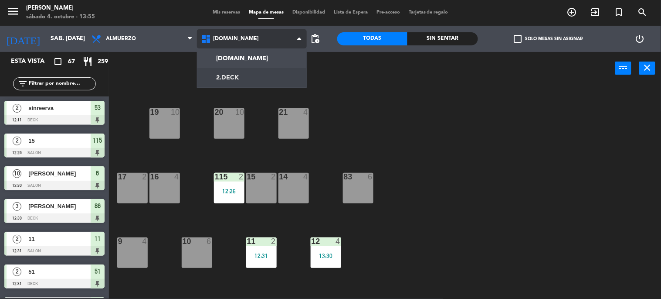
click at [260, 75] on ng-component "menu Gardiner sábado 4. octubre - 13:55 Mis reservas Mapa de mesas Disponibilid…" at bounding box center [330, 149] width 661 height 299
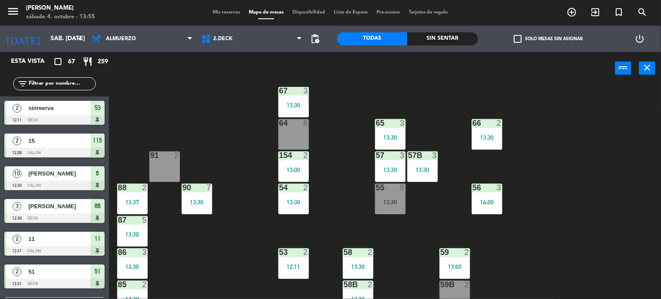
scroll to position [138, 0]
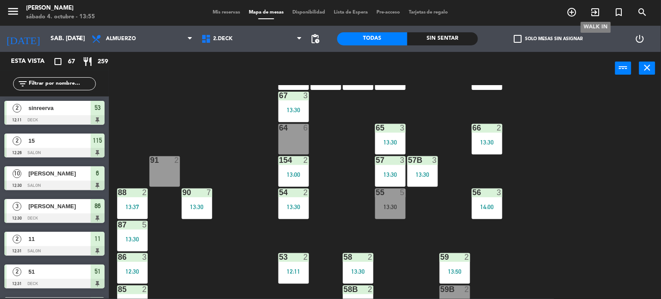
click at [601, 9] on span "exit_to_app" at bounding box center [596, 12] width 24 height 15
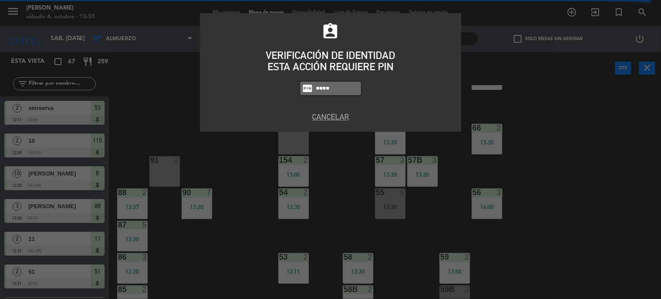
type input "4307"
click at [334, 118] on button "Cancelar" at bounding box center [331, 117] width 248 height 12
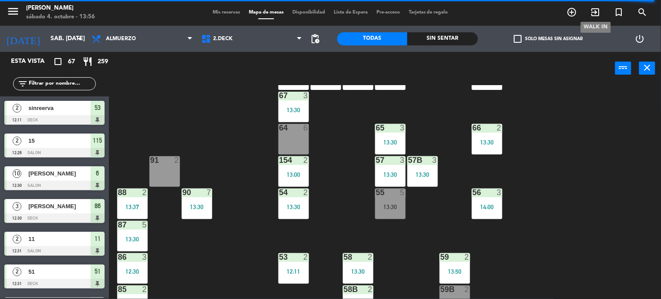
click at [599, 12] on icon "exit_to_app" at bounding box center [596, 12] width 10 height 10
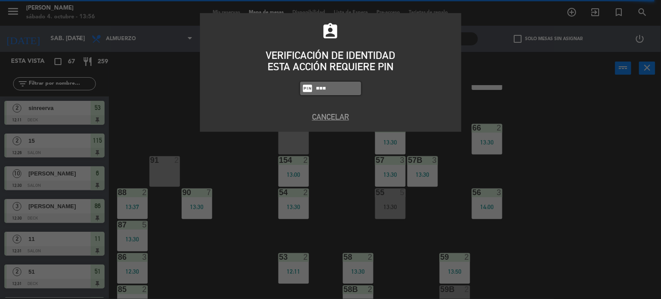
type input "4307"
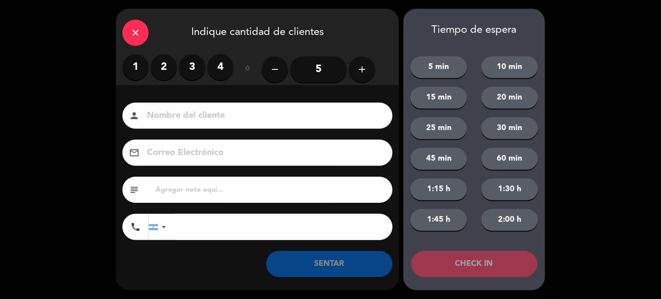
click at [195, 70] on label "3" at bounding box center [192, 67] width 26 height 26
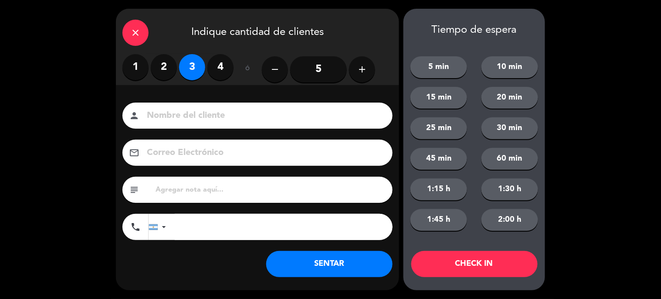
click at [203, 108] on input at bounding box center [263, 115] width 235 height 15
type input "WERTYU"
click at [483, 274] on button "CHECK IN" at bounding box center [474, 264] width 126 height 26
click at [132, 28] on icon "close" at bounding box center [135, 32] width 10 height 10
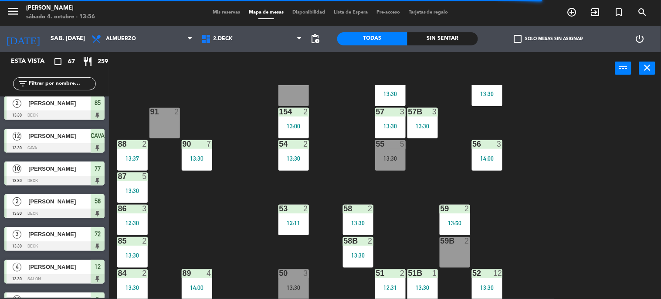
scroll to position [533, 0]
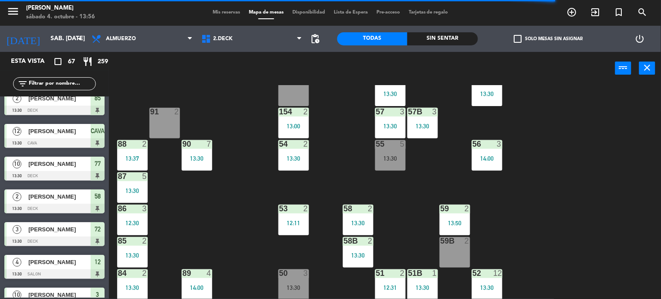
click at [293, 281] on div "50 3 13:30" at bounding box center [293, 284] width 31 height 31
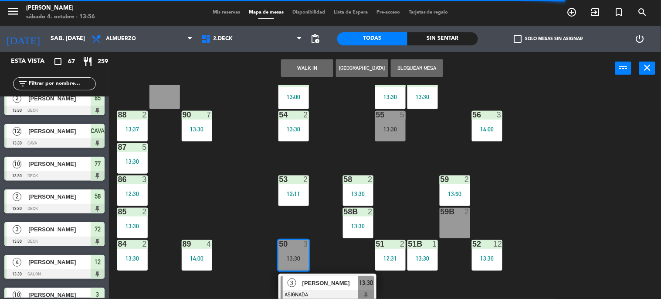
scroll to position [218, 0]
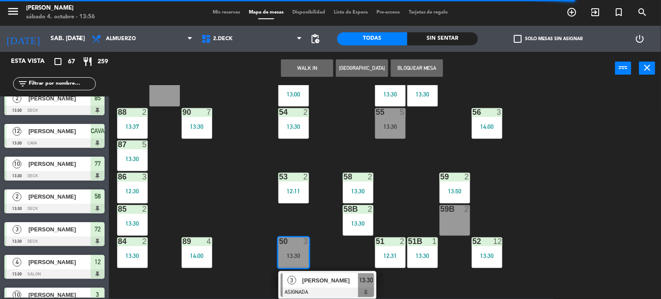
click at [323, 252] on div "71 3 12:55 72 3 13:30 73 8 70 5 13:00 74 2 74B 2 13:42 69 3 13:30 69B 3 13:30 6…" at bounding box center [388, 192] width 546 height 214
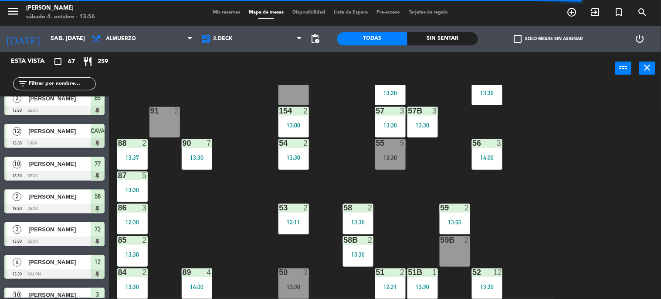
click at [291, 272] on div at bounding box center [293, 272] width 14 height 8
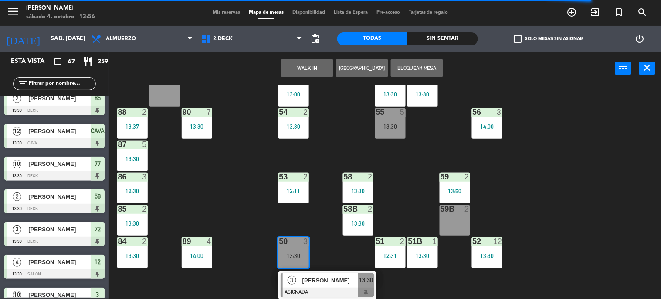
click at [310, 295] on div "3 Tomas BERNSTEIN ASIGNADA 13:30" at bounding box center [327, 285] width 111 height 28
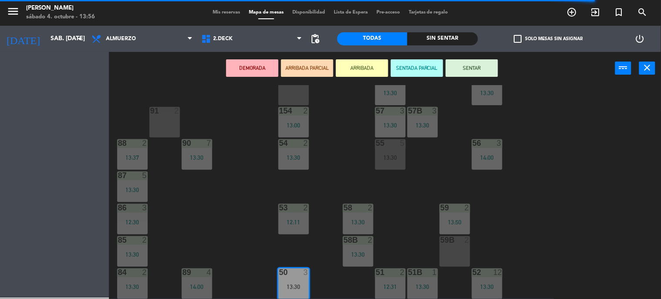
scroll to position [187, 0]
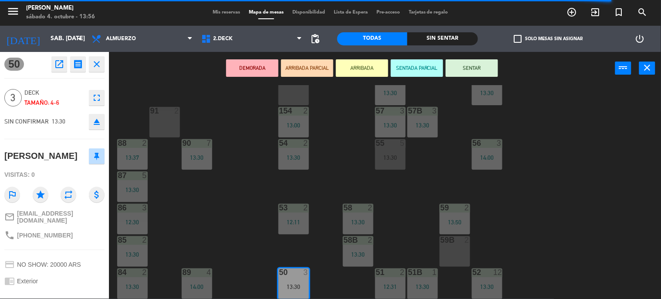
click at [97, 118] on icon "eject" at bounding box center [97, 121] width 10 height 10
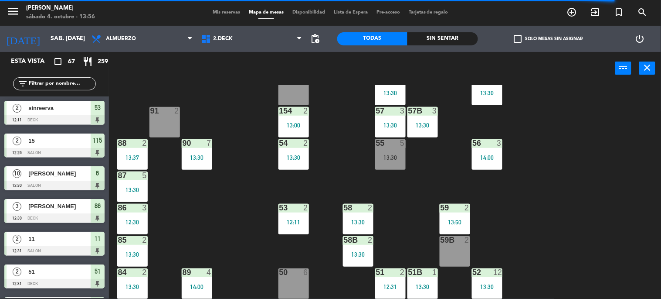
scroll to position [0, 0]
click at [214, 10] on span "Mis reservas" at bounding box center [226, 12] width 36 height 5
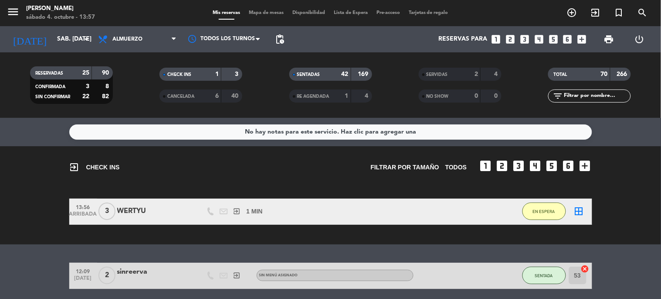
click at [279, 11] on span "Mapa de mesas" at bounding box center [266, 12] width 44 height 5
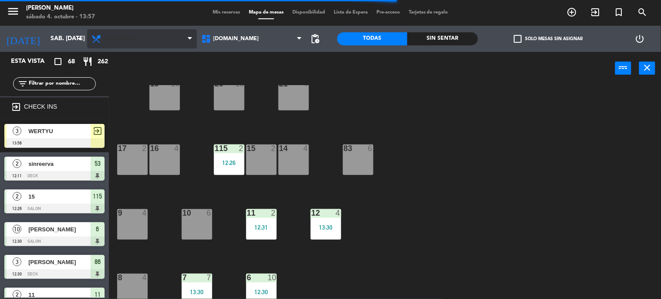
scroll to position [284, 0]
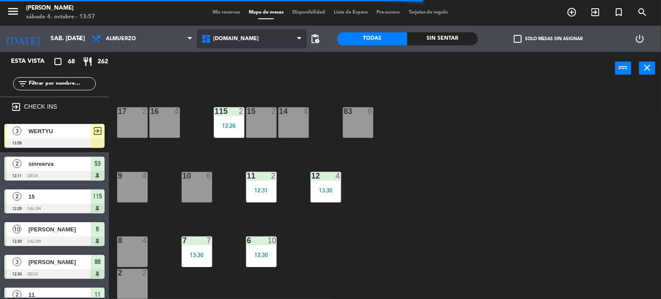
click at [255, 47] on span "[DOMAIN_NAME]" at bounding box center [252, 38] width 110 height 19
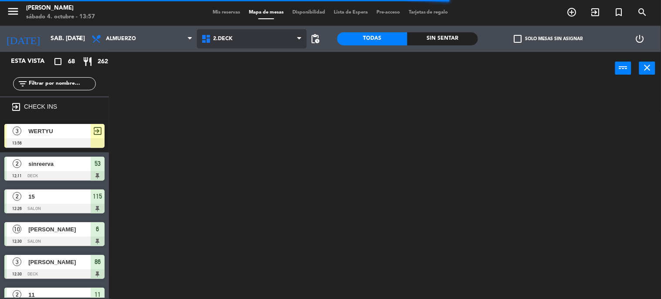
click at [253, 75] on ng-component "menu Gardiner sábado 4. octubre - 13:57 Mis reservas Mapa de mesas Disponibilid…" at bounding box center [330, 149] width 661 height 299
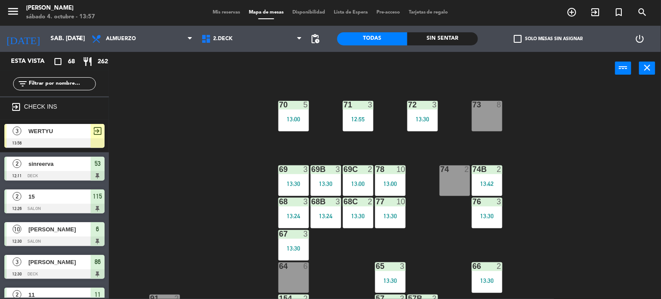
click at [516, 37] on span "check_box_outline_blank" at bounding box center [518, 39] width 8 height 8
click at [548, 39] on input "check_box_outline_blank Solo mesas sin asignar" at bounding box center [548, 39] width 0 height 0
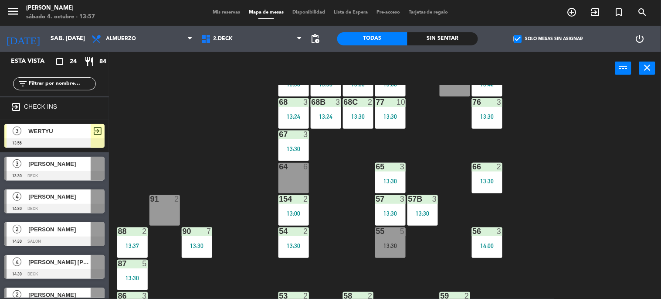
scroll to position [187, 0]
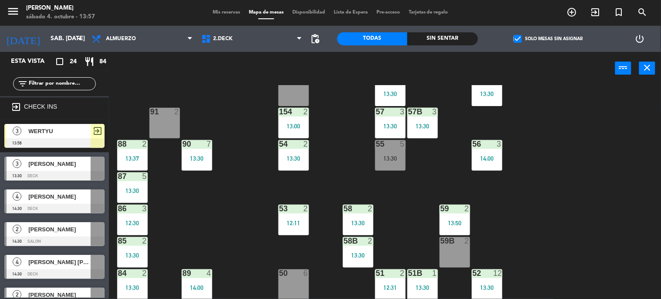
click at [550, 224] on div "71 3 12:55 72 3 13:30 73 8 70 5 13:00 74 2 74B 2 13:42 69 3 13:30 69B 3 13:30 6…" at bounding box center [388, 192] width 546 height 214
click at [520, 44] on div "check_box Solo mesas sin asignar" at bounding box center [548, 39] width 141 height 26
click at [519, 37] on span "check_box" at bounding box center [518, 39] width 8 height 8
click at [548, 39] on input "check_box Solo mesas sin asignar" at bounding box center [548, 39] width 0 height 0
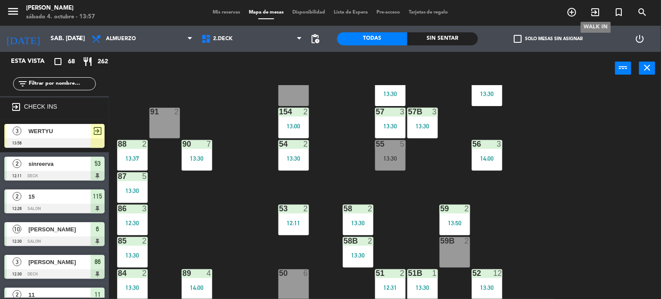
click at [586, 14] on span "exit_to_app" at bounding box center [596, 12] width 24 height 15
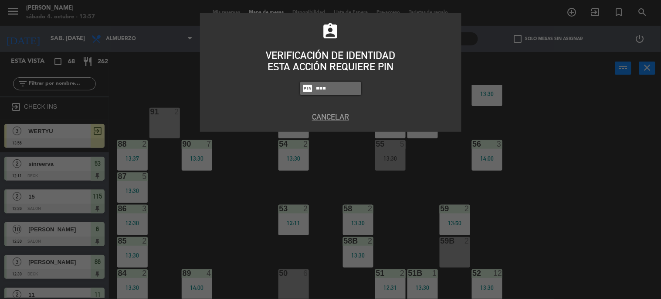
type input "4307"
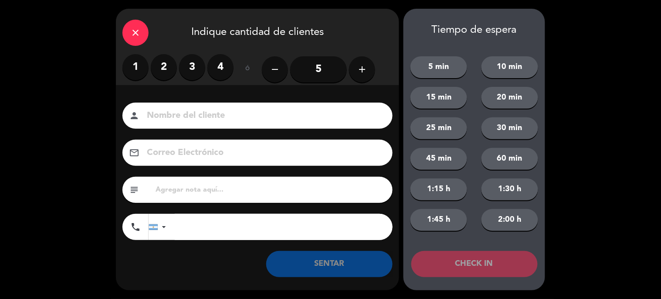
drag, startPoint x: 160, startPoint y: 62, endPoint x: 177, endPoint y: 101, distance: 41.9
click at [163, 68] on label "2" at bounding box center [164, 67] width 26 height 26
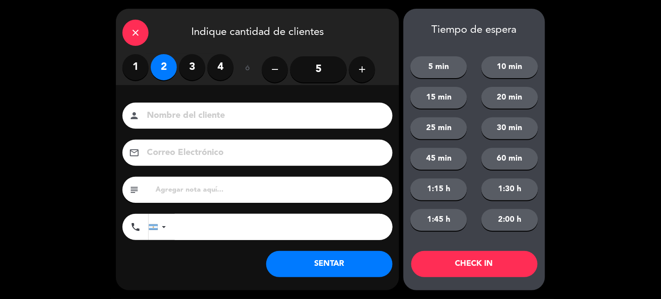
click at [180, 109] on input at bounding box center [263, 115] width 235 height 15
type input "ASDFGHJ"
click at [351, 180] on div "Nombre del cliente person ASDFGHJ Correo Electrónico email subject phone United…" at bounding box center [257, 172] width 283 height 140
click at [477, 263] on button "CHECK IN" at bounding box center [474, 264] width 126 height 26
drag, startPoint x: 146, startPoint y: 27, endPoint x: 149, endPoint y: 31, distance: 5.2
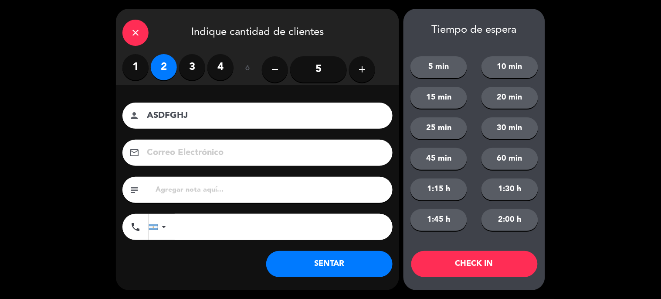
click at [146, 27] on div "close" at bounding box center [135, 33] width 26 height 26
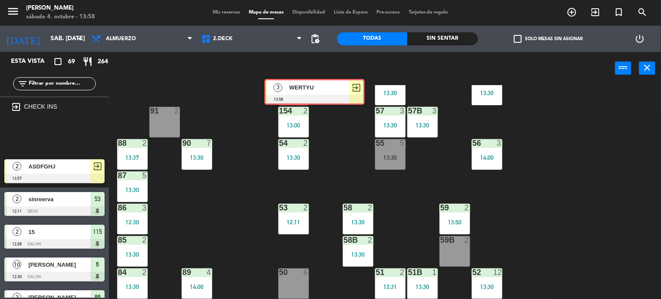
drag, startPoint x: 33, startPoint y: 134, endPoint x: 294, endPoint y: 90, distance: 264.8
click at [294, 90] on div "Esta vista crop_square 69 restaurant 264 filter_list exit_to_app CHECK INS 3 WE…" at bounding box center [330, 175] width 661 height 247
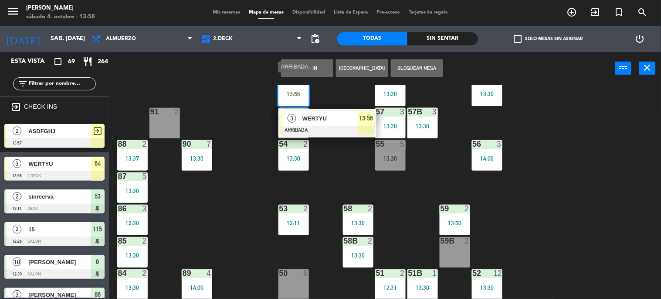
click at [347, 114] on span "WERTYU" at bounding box center [330, 118] width 56 height 9
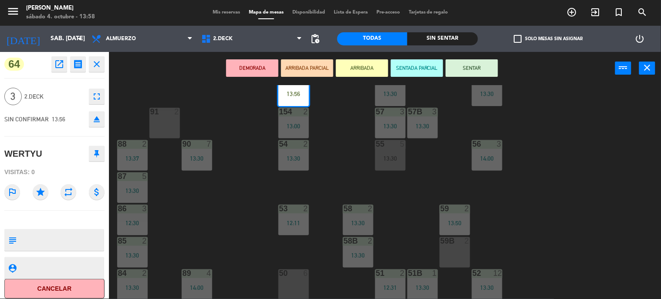
drag, startPoint x: 486, startPoint y: 64, endPoint x: 334, endPoint y: 49, distance: 152.8
click at [484, 64] on button "SENTAR" at bounding box center [472, 67] width 52 height 17
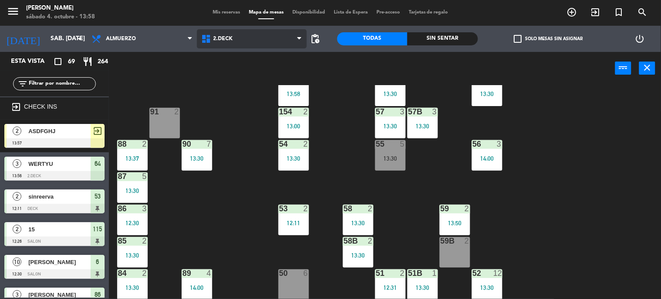
click at [280, 33] on span "2.DECK" at bounding box center [252, 38] width 110 height 19
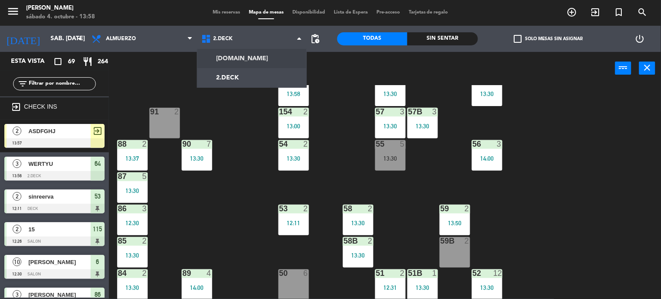
click at [261, 59] on ng-component "menu Gardiner sábado 4. octubre - 13:58 Mis reservas Mapa de mesas Disponibilid…" at bounding box center [330, 149] width 661 height 299
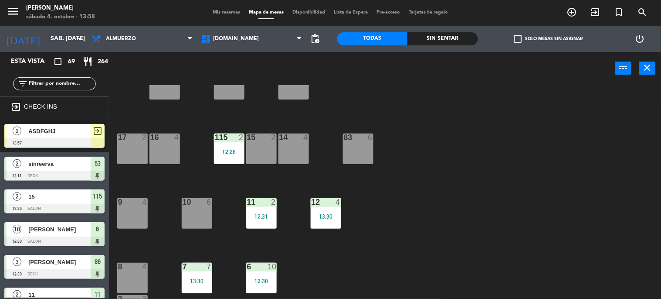
scroll to position [242, 0]
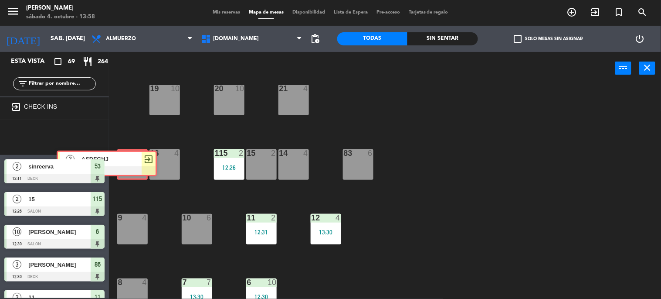
click at [124, 160] on div "Esta vista crop_square 69 restaurant 264 filter_list exit_to_app CHECK INS 2 AS…" at bounding box center [330, 175] width 661 height 247
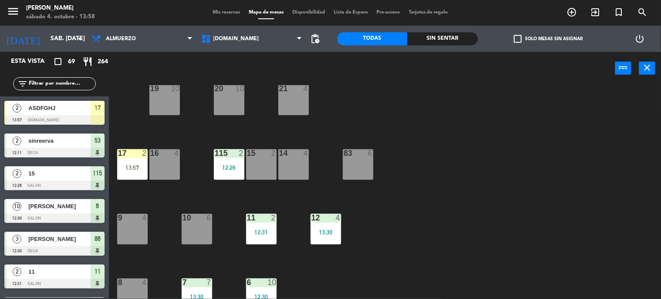
click at [127, 160] on div "17 2 13:57" at bounding box center [132, 164] width 31 height 31
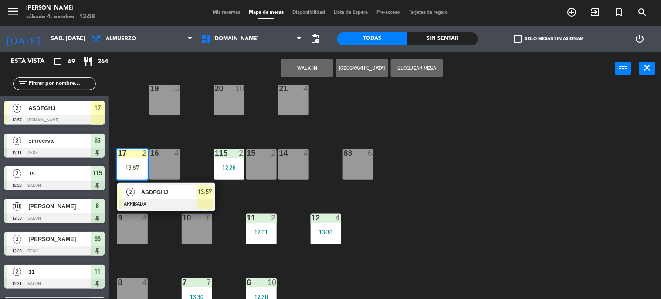
click at [145, 193] on div "2 ASDFGHJ ARRIBADA 13:57" at bounding box center [166, 197] width 111 height 28
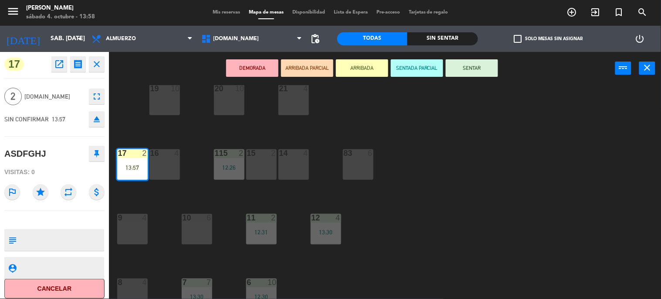
click at [472, 65] on button "SENTAR" at bounding box center [472, 67] width 52 height 17
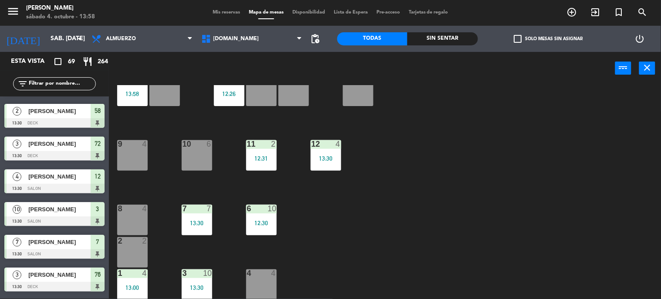
scroll to position [823, 0]
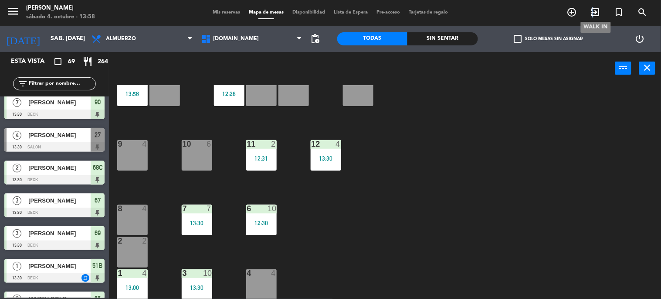
click at [594, 17] on icon "exit_to_app" at bounding box center [596, 12] width 10 height 10
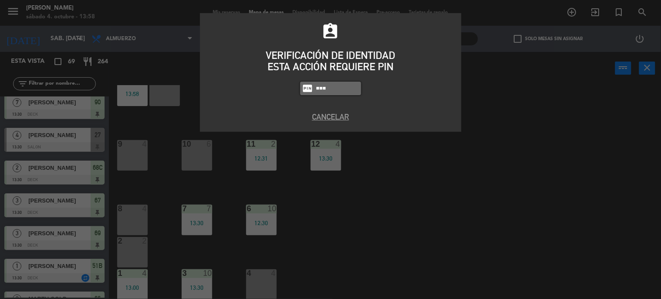
type input "4307"
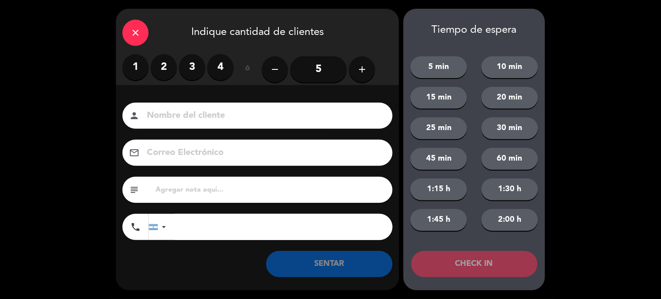
click at [160, 66] on label "2" at bounding box center [164, 67] width 26 height 26
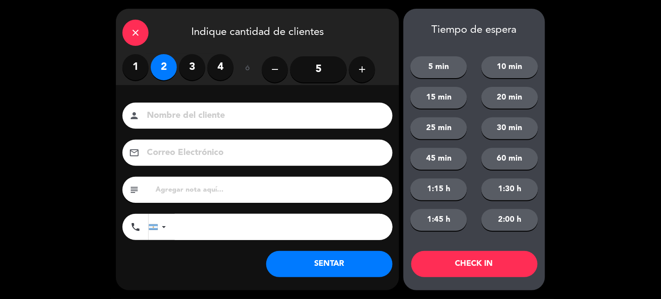
click at [173, 119] on input at bounding box center [263, 115] width 235 height 15
type input "SIRE"
click at [441, 275] on button "CHECK IN" at bounding box center [474, 264] width 126 height 26
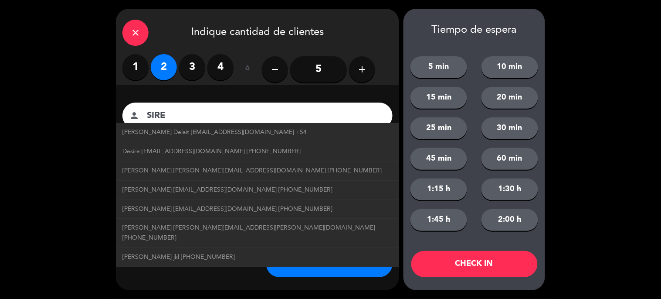
drag, startPoint x: 138, startPoint y: 42, endPoint x: 142, endPoint y: 47, distance: 5.9
click at [138, 43] on div "close" at bounding box center [135, 33] width 26 height 26
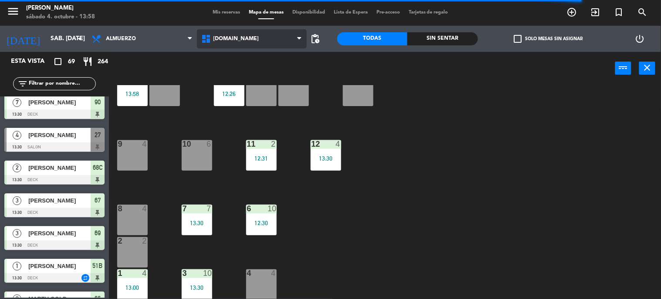
click at [240, 36] on span "[DOMAIN_NAME]" at bounding box center [252, 38] width 110 height 19
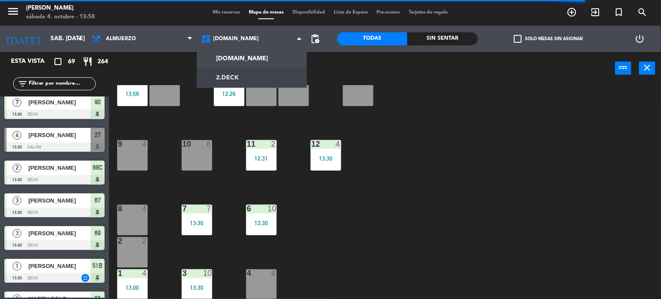
click at [247, 75] on ng-component "menu Gardiner sábado 4. octubre - 13:58 Mis reservas Mapa de mesas Disponibilid…" at bounding box center [330, 149] width 661 height 299
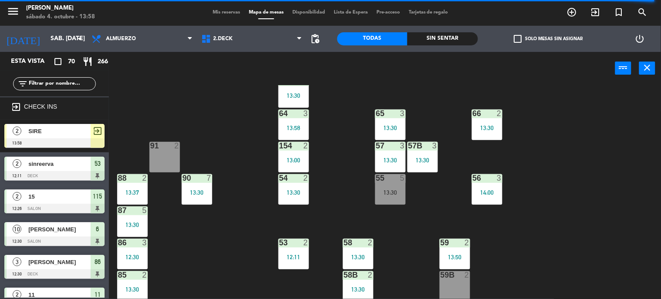
scroll to position [187, 0]
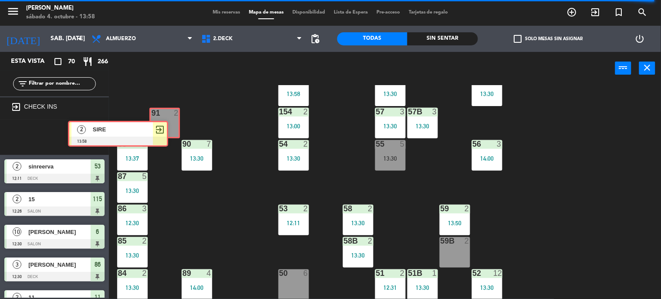
drag, startPoint x: 127, startPoint y: 131, endPoint x: 155, endPoint y: 123, distance: 29.0
click at [155, 123] on div "Esta vista crop_square 70 restaurant 266 filter_list exit_to_app CHECK INS 2 SI…" at bounding box center [330, 175] width 661 height 247
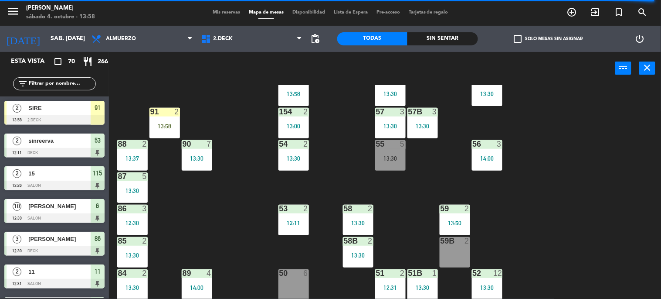
drag, startPoint x: 163, startPoint y: 127, endPoint x: 163, endPoint y: 133, distance: 5.7
click at [163, 129] on div "91 2 13:58" at bounding box center [164, 123] width 31 height 31
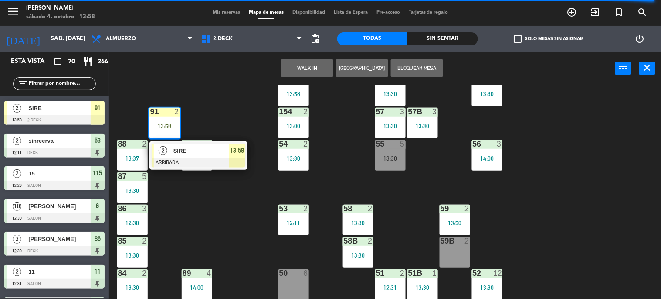
click at [163, 147] on span "2" at bounding box center [163, 150] width 9 height 9
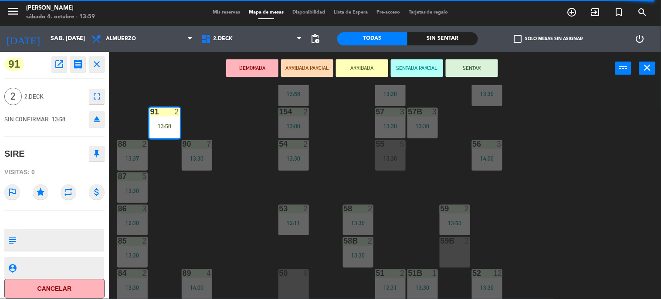
click at [61, 62] on icon "open_in_new" at bounding box center [59, 64] width 10 height 10
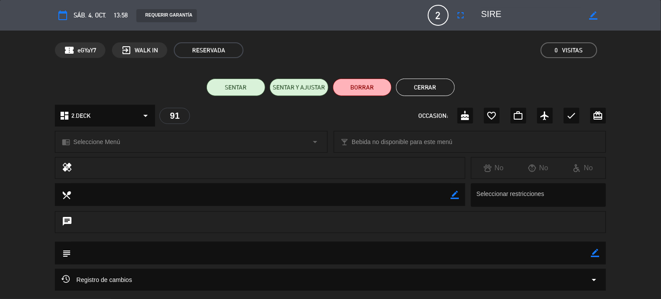
click at [439, 90] on button "Cerrar" at bounding box center [425, 86] width 59 height 17
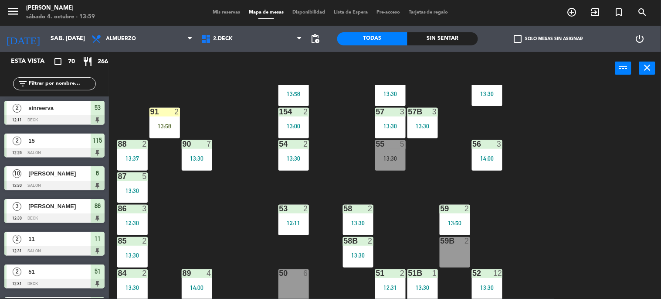
scroll to position [0, 0]
click at [166, 123] on div "13:58" at bounding box center [164, 126] width 31 height 6
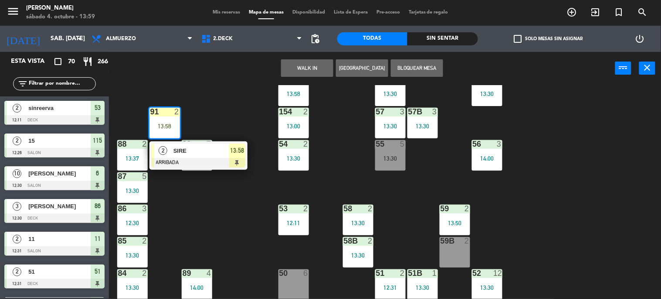
click at [177, 149] on span "SIRE" at bounding box center [201, 150] width 56 height 9
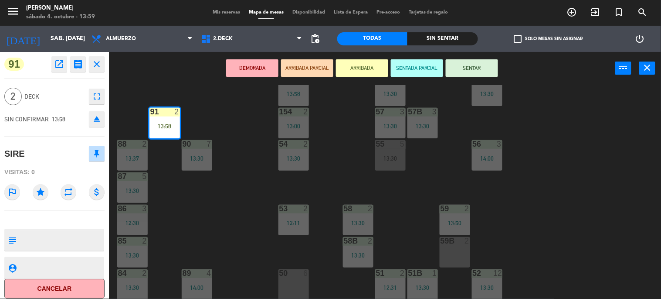
click at [483, 65] on button "SENTAR" at bounding box center [472, 67] width 52 height 17
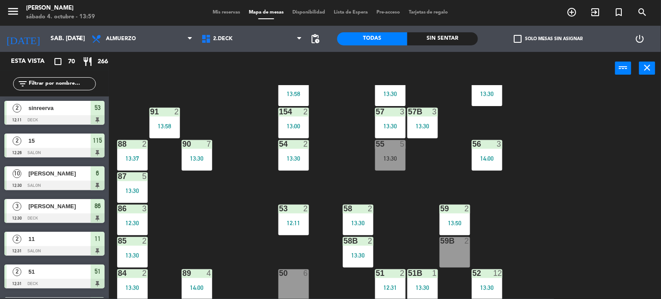
click at [218, 12] on span "Mis reservas" at bounding box center [226, 12] width 36 height 5
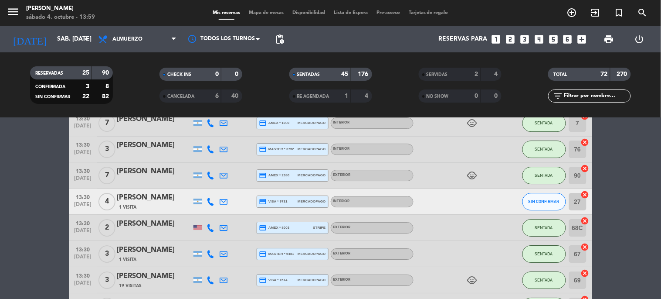
scroll to position [693, 0]
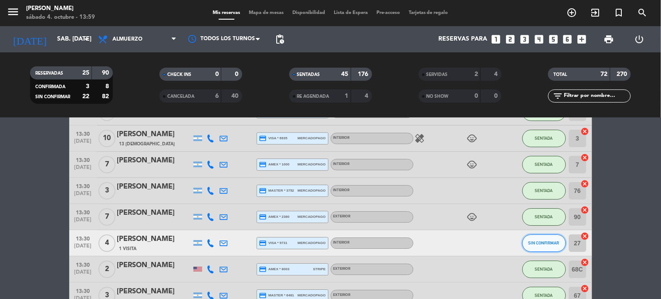
click at [531, 248] on button "SIN CONFIRMAR" at bounding box center [545, 242] width 44 height 17
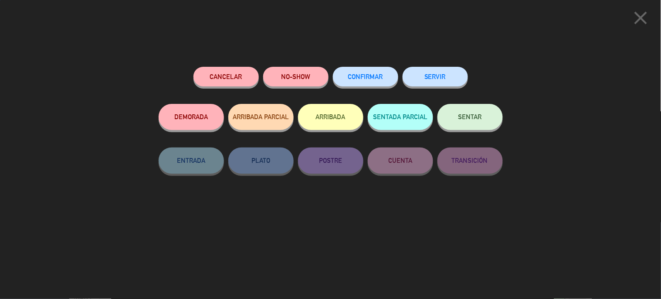
click at [474, 125] on button "SENTAR" at bounding box center [470, 117] width 65 height 26
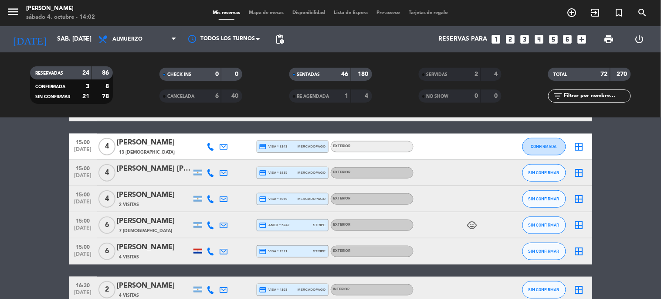
scroll to position [1940, 0]
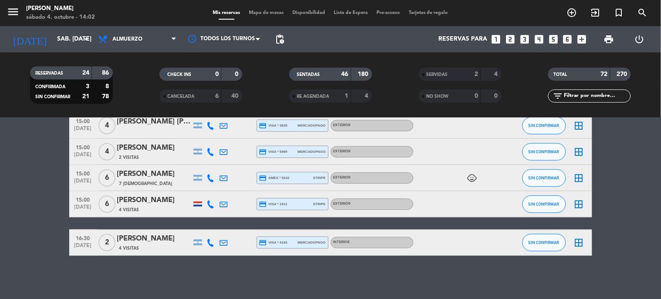
click at [473, 180] on icon "child_care" at bounding box center [472, 178] width 10 height 10
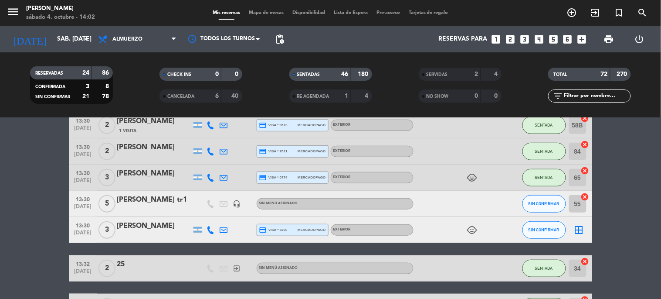
scroll to position [972, 0]
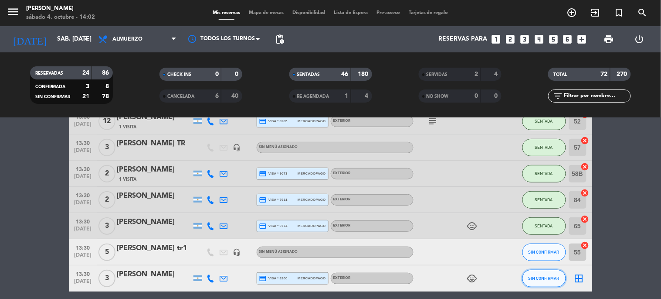
click at [548, 280] on button "SIN CONFIRMAR" at bounding box center [545, 277] width 44 height 17
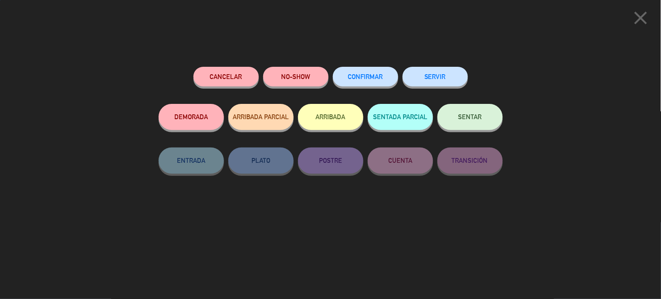
click at [318, 79] on button "NO-SHOW" at bounding box center [295, 77] width 65 height 20
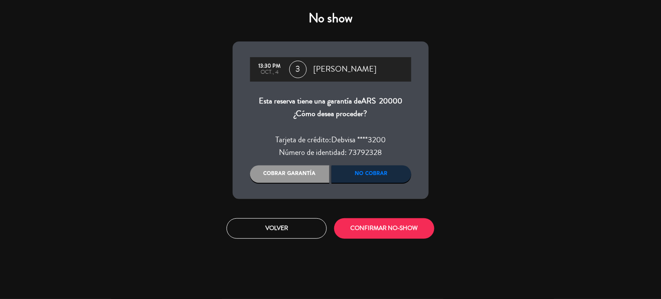
click at [316, 169] on div "Cobrar garantía" at bounding box center [290, 173] width 80 height 17
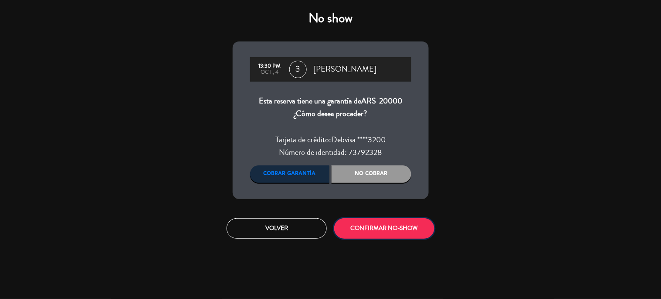
click at [378, 225] on button "CONFIRMAR NO-SHOW" at bounding box center [384, 228] width 100 height 20
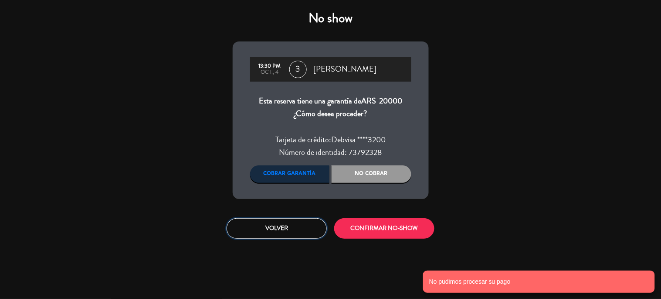
click at [310, 231] on button "Volver" at bounding box center [277, 228] width 100 height 20
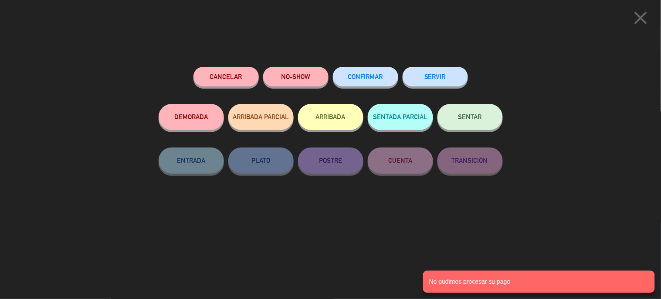
drag, startPoint x: 639, startPoint y: 21, endPoint x: 634, endPoint y: 29, distance: 9.8
click at [639, 22] on icon "close" at bounding box center [641, 18] width 22 height 22
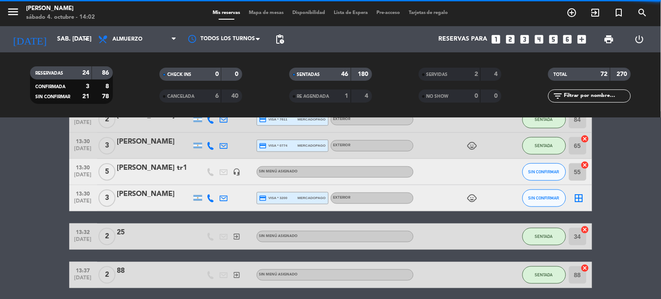
scroll to position [1214, 0]
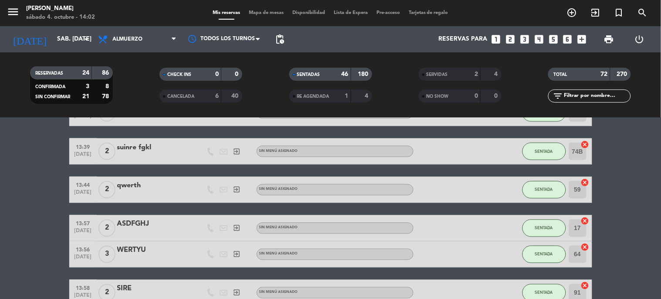
click at [591, 91] on input "text" at bounding box center [597, 96] width 68 height 10
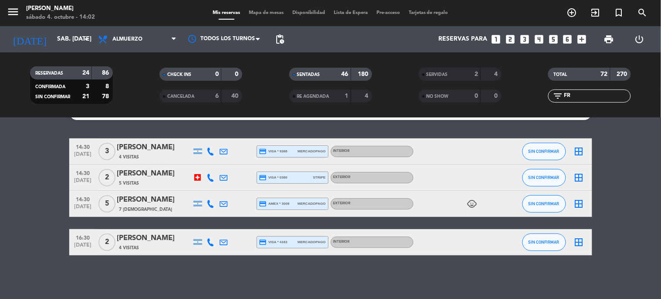
scroll to position [19, 0]
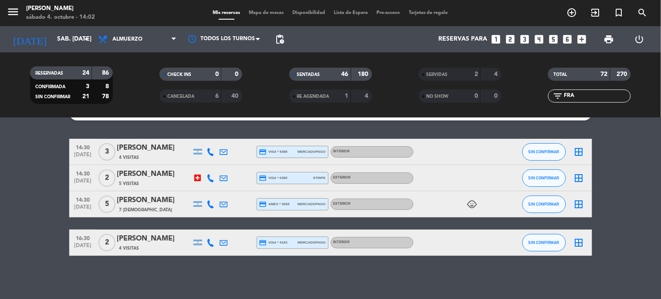
type input "FRA"
click at [349, 283] on div "No hay notas para este servicio. Haz clic para agregar una 14:30 oct. 4 3 Franc…" at bounding box center [330, 208] width 661 height 181
click at [545, 179] on span "SIN CONFIRMAR" at bounding box center [544, 177] width 31 height 5
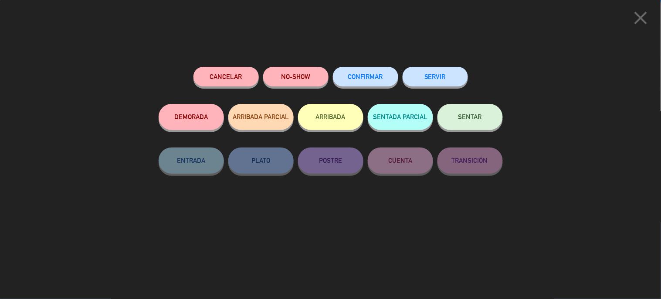
click at [342, 118] on button "ARRIBADA" at bounding box center [330, 117] width 65 height 26
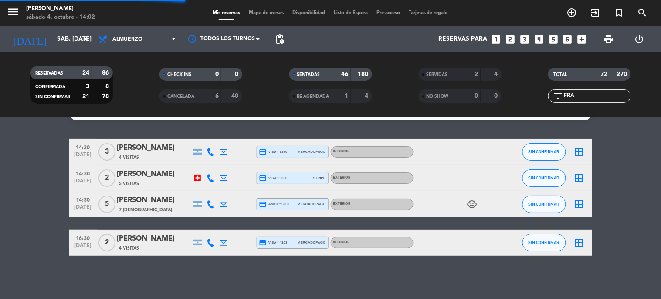
click at [273, 14] on span "Mapa de mesas" at bounding box center [266, 12] width 44 height 5
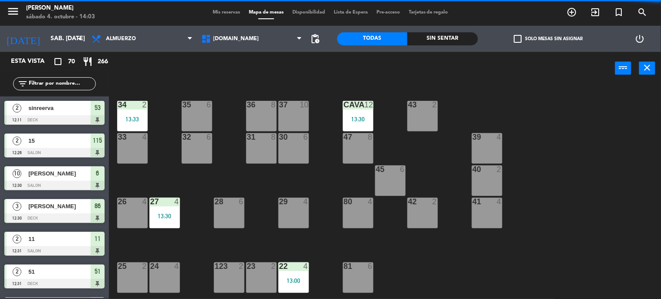
click at [224, 51] on div "1.SALON 2.DECK 1.SALON 1.SALON 2.DECK" at bounding box center [252, 39] width 110 height 26
click at [227, 40] on span "[DOMAIN_NAME]" at bounding box center [237, 39] width 46 height 6
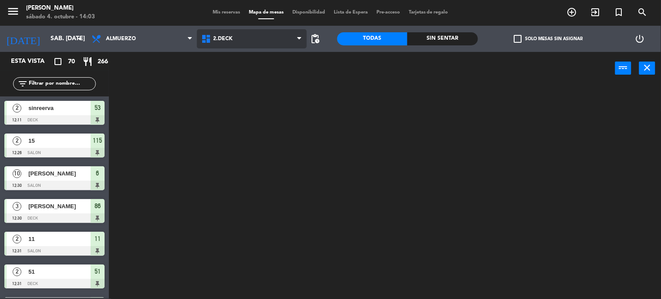
click at [225, 79] on ng-component "menu Gardiner sábado 4. octubre - 14:03 Mis reservas Mapa de mesas Disponibilid…" at bounding box center [330, 149] width 661 height 299
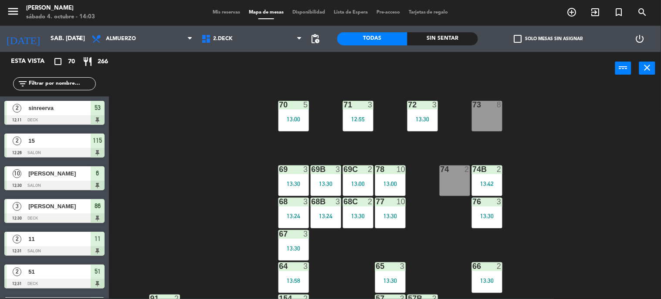
click at [515, 41] on span "check_box_outline_blank" at bounding box center [518, 39] width 8 height 8
click at [548, 39] on input "check_box_outline_blank Solo mesas sin asignar" at bounding box center [548, 39] width 0 height 0
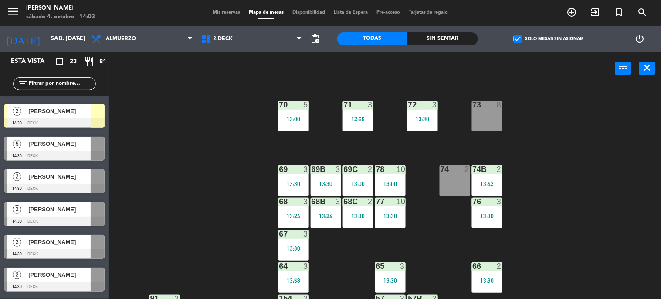
scroll to position [194, 0]
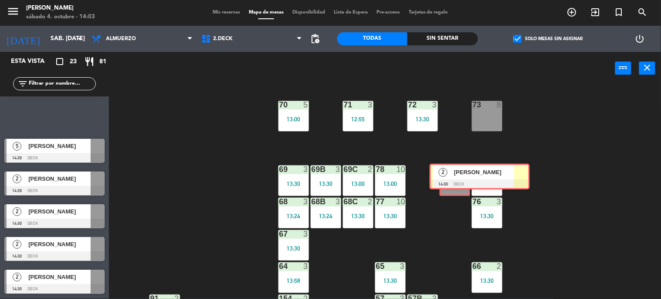
drag, startPoint x: 41, startPoint y: 119, endPoint x: 458, endPoint y: 179, distance: 420.5
click at [458, 179] on div "Esta vista crop_square 23 restaurant 81 filter_list 3 Tomas BERNSTEIN 13:30 DEC…" at bounding box center [330, 175] width 661 height 247
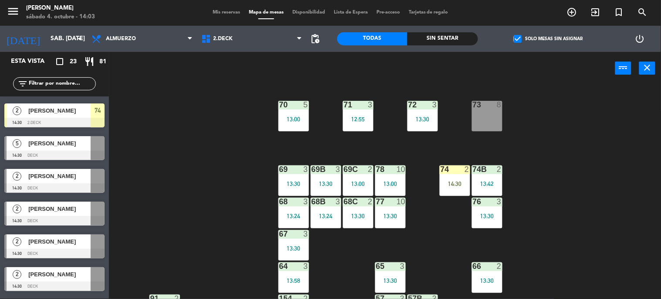
drag, startPoint x: 458, startPoint y: 179, endPoint x: 458, endPoint y: 190, distance: 11.3
click at [458, 184] on div "74 2 14:30" at bounding box center [455, 180] width 31 height 31
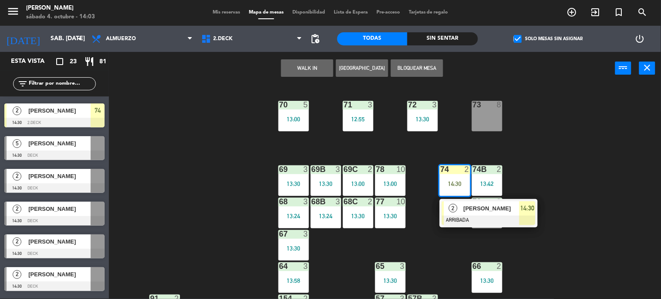
click at [458, 206] on div "2" at bounding box center [453, 208] width 19 height 14
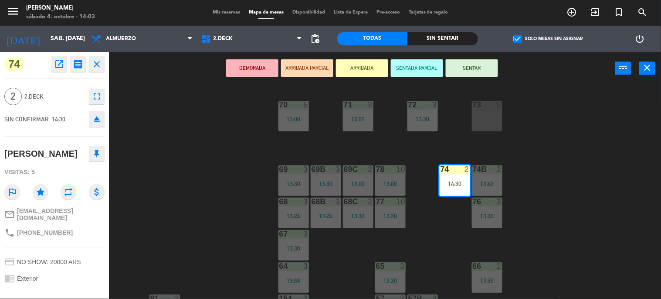
click at [474, 68] on button "SENTAR" at bounding box center [472, 67] width 52 height 17
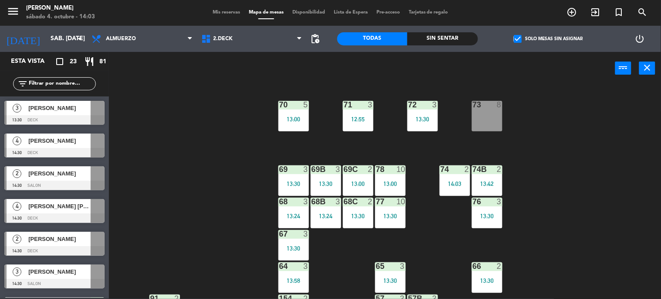
scroll to position [0, 0]
click at [236, 11] on span "Mis reservas" at bounding box center [226, 12] width 36 height 5
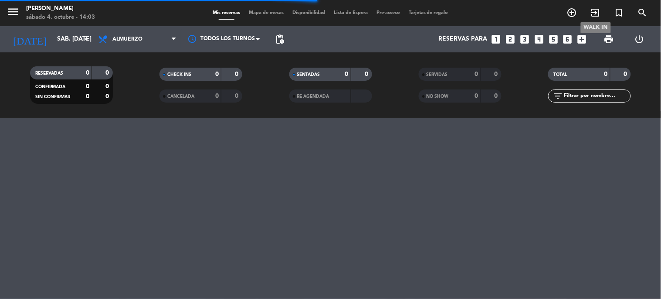
click at [600, 17] on icon "exit_to_app" at bounding box center [596, 12] width 10 height 10
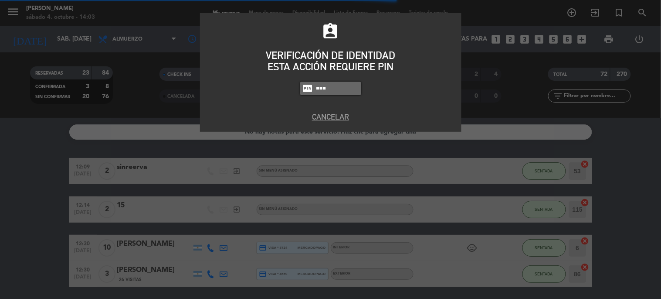
type input "4307"
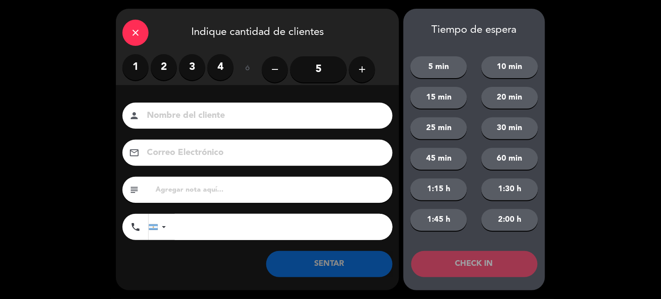
click at [161, 67] on label "2" at bounding box center [164, 67] width 26 height 26
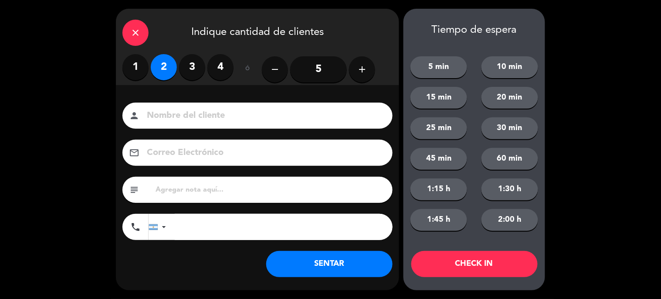
click at [184, 115] on input at bounding box center [263, 115] width 235 height 15
click at [329, 70] on input "5" at bounding box center [318, 69] width 57 height 26
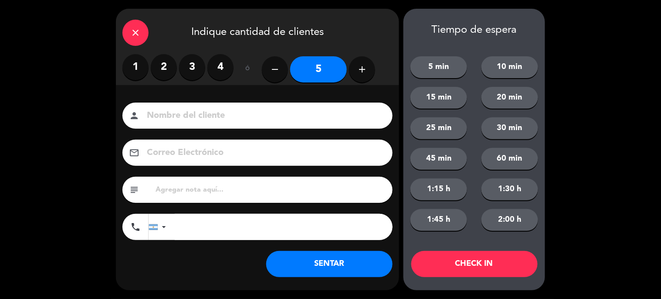
click at [294, 119] on input at bounding box center [263, 115] width 235 height 15
type input "NICO CORRADO"
click at [498, 271] on button "CHECK IN" at bounding box center [474, 264] width 126 height 26
click at [128, 36] on div "close" at bounding box center [135, 33] width 26 height 26
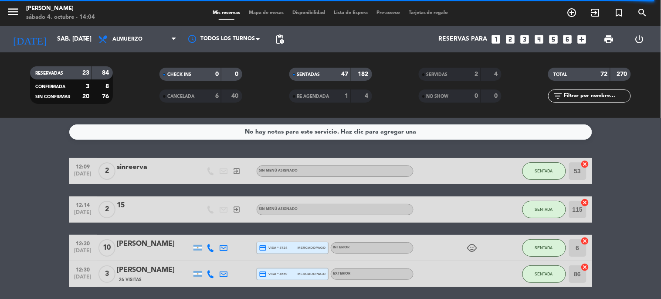
click at [268, 9] on div "Mis reservas Mapa de mesas Disponibilidad Lista de Espera Pre-acceso Tarjetas d…" at bounding box center [330, 13] width 244 height 8
click at [269, 14] on span "Mapa de mesas" at bounding box center [266, 12] width 44 height 5
